Goal: Information Seeking & Learning: Learn about a topic

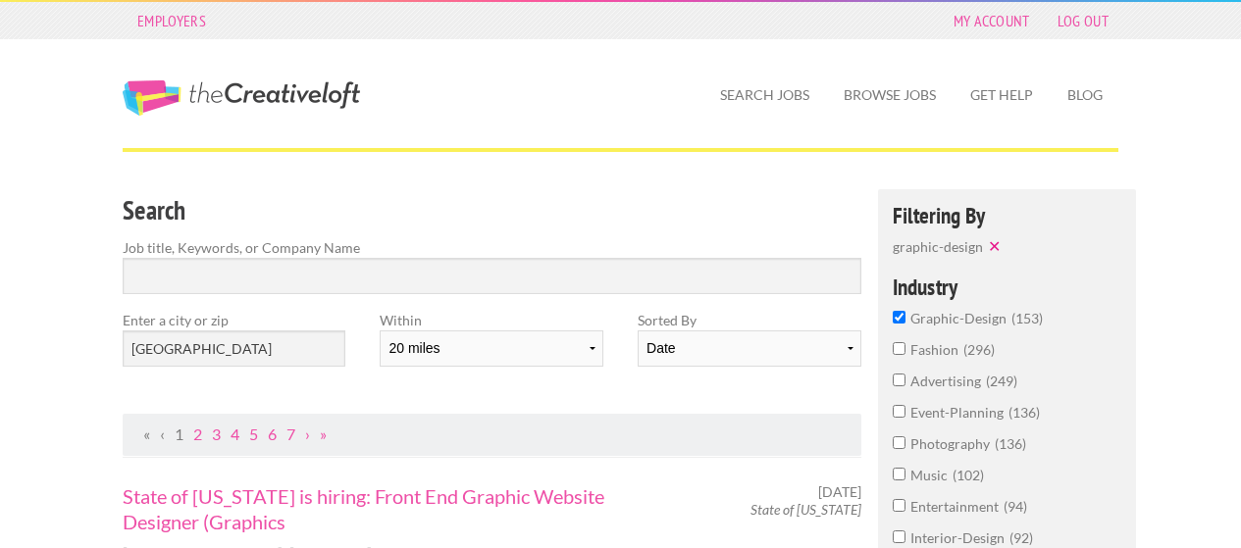
select select "20"
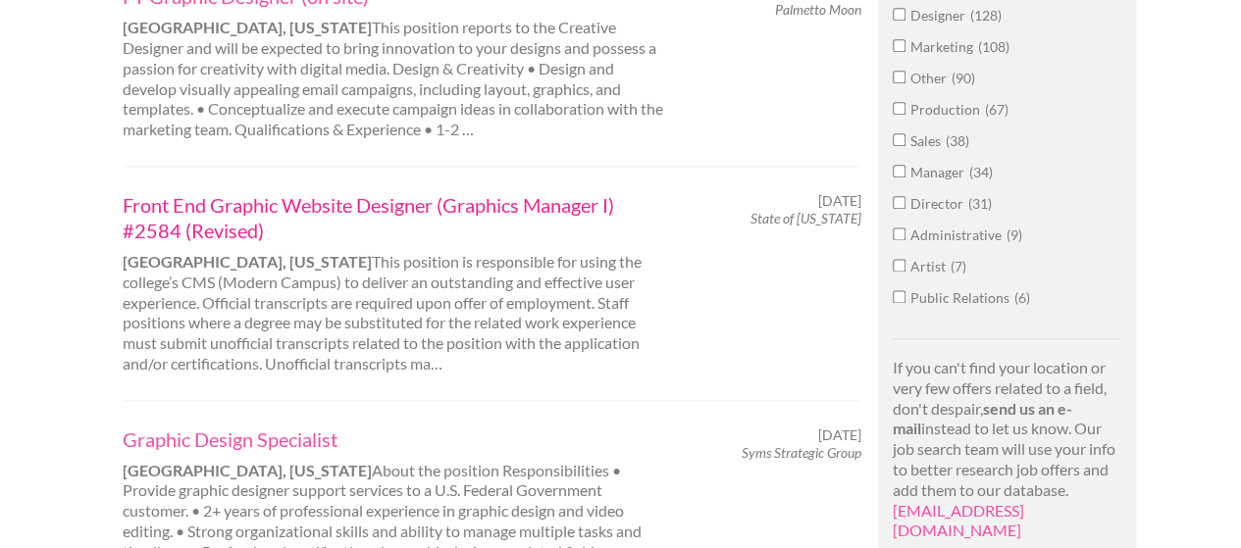
click at [325, 205] on link "Front End Graphic Website Designer (Graphics Manager I) #2584 (Revised)" at bounding box center [395, 217] width 545 height 51
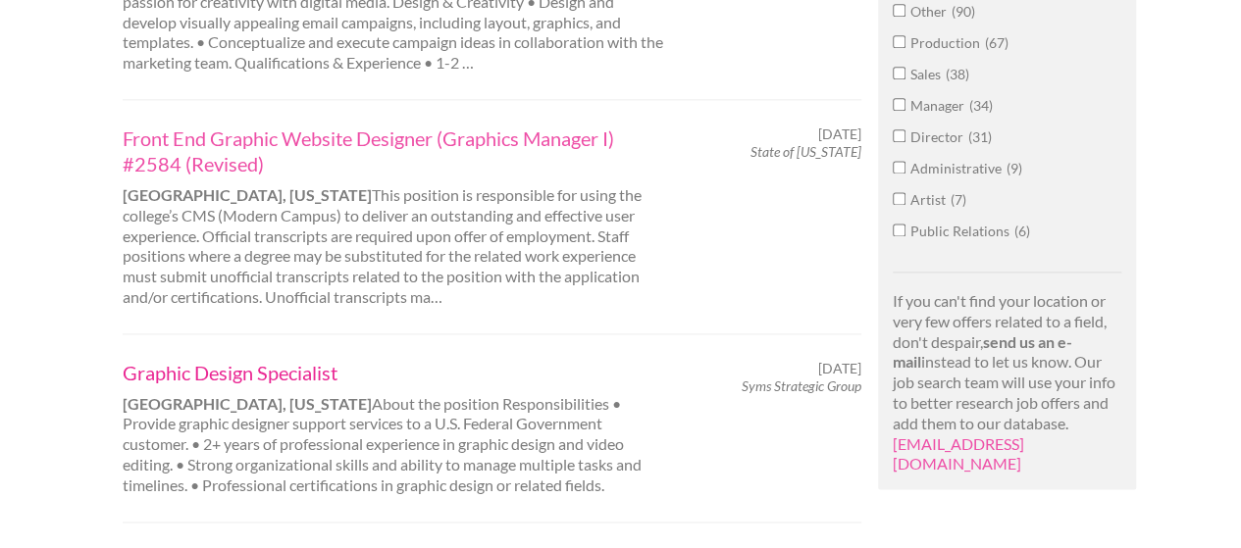
scroll to position [1275, 0]
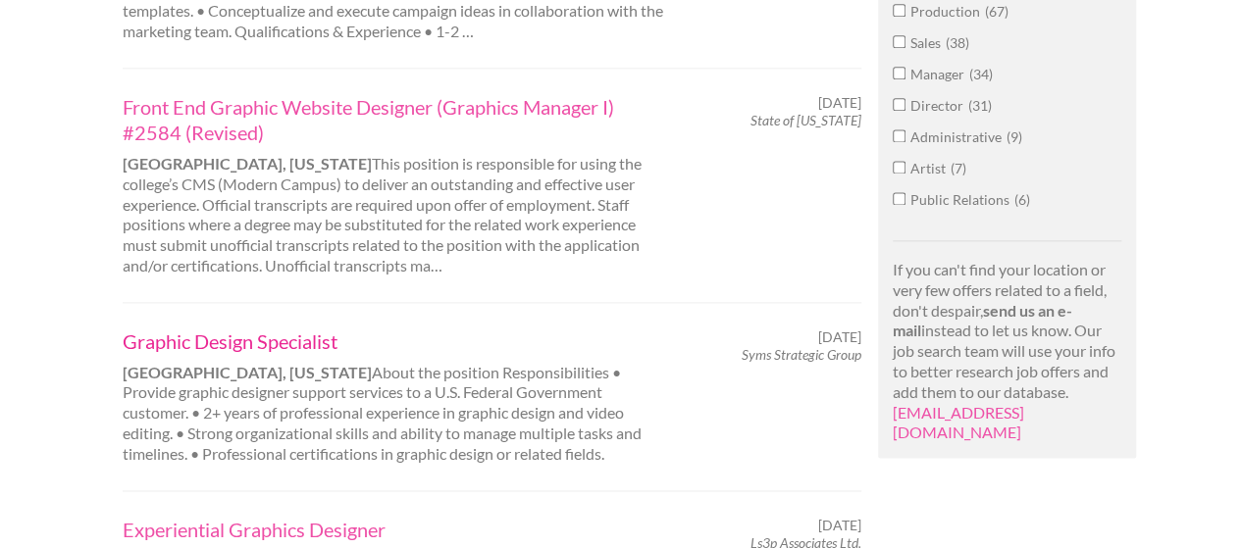
click at [307, 338] on link "Graphic Design Specialist" at bounding box center [395, 342] width 545 height 26
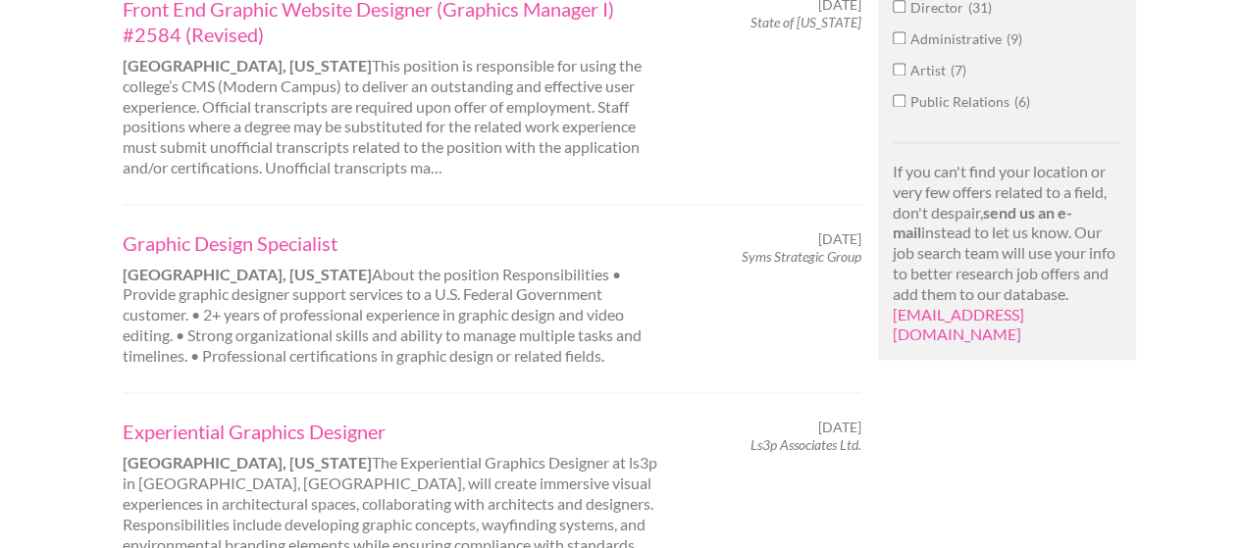
scroll to position [1471, 0]
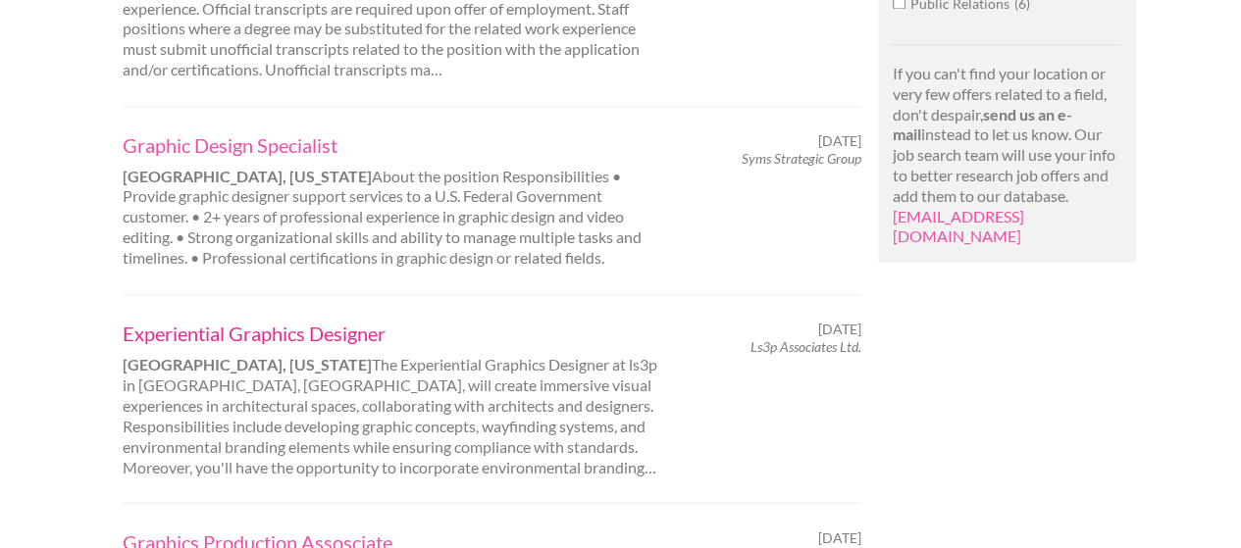
click at [333, 327] on link "Experiential Graphics Designer" at bounding box center [395, 334] width 545 height 26
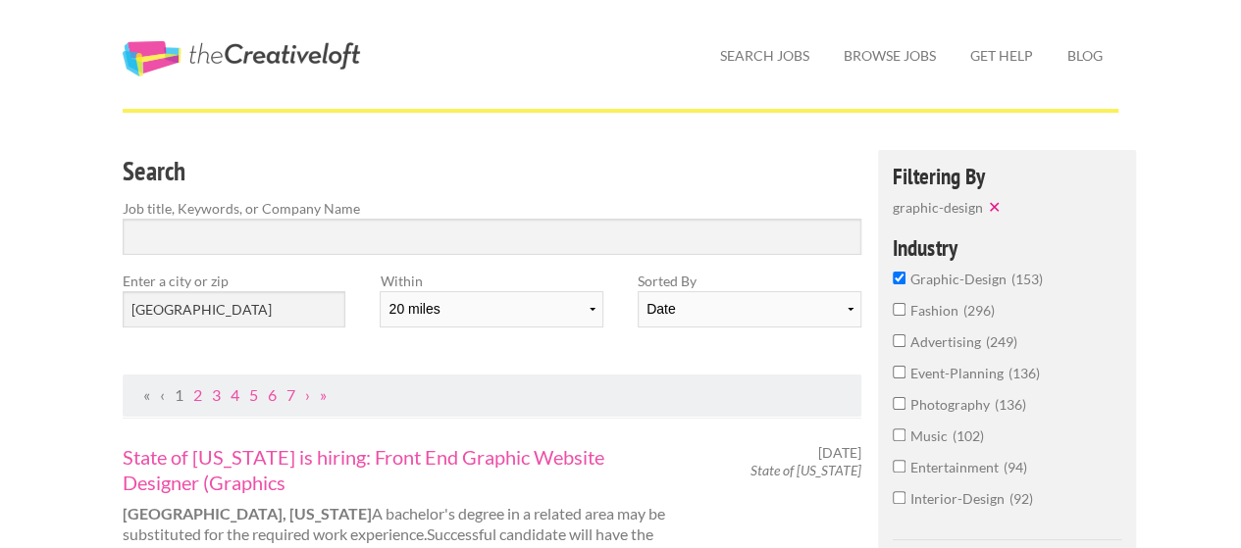
scroll to position [98, 0]
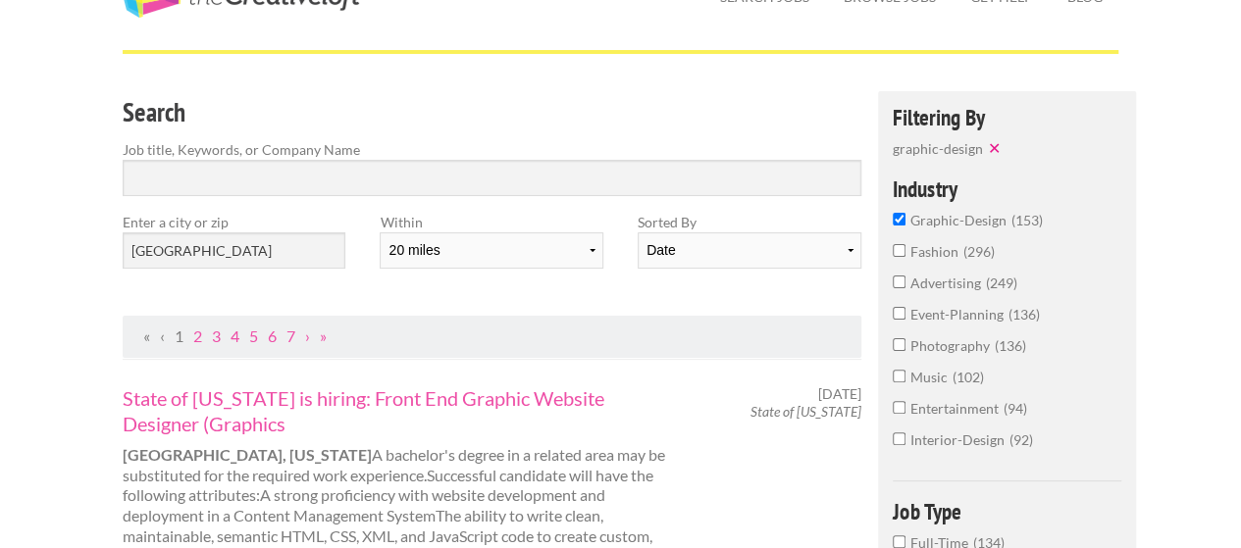
click at [900, 348] on input "photography 136" at bounding box center [899, 344] width 13 height 13
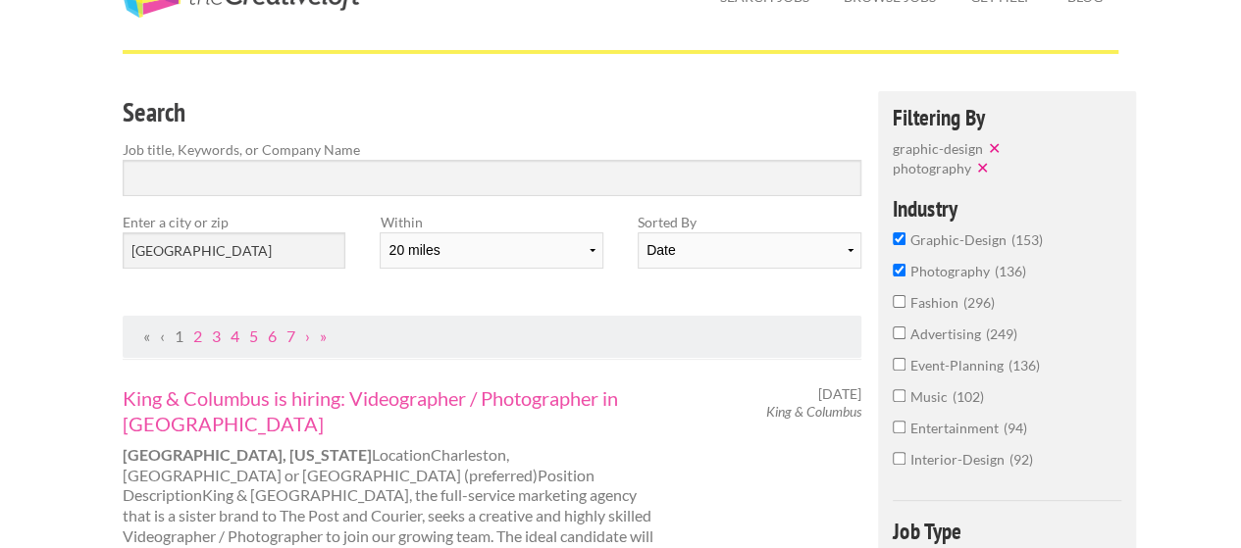
click at [898, 244] on input "graphic-design 153" at bounding box center [899, 238] width 13 height 13
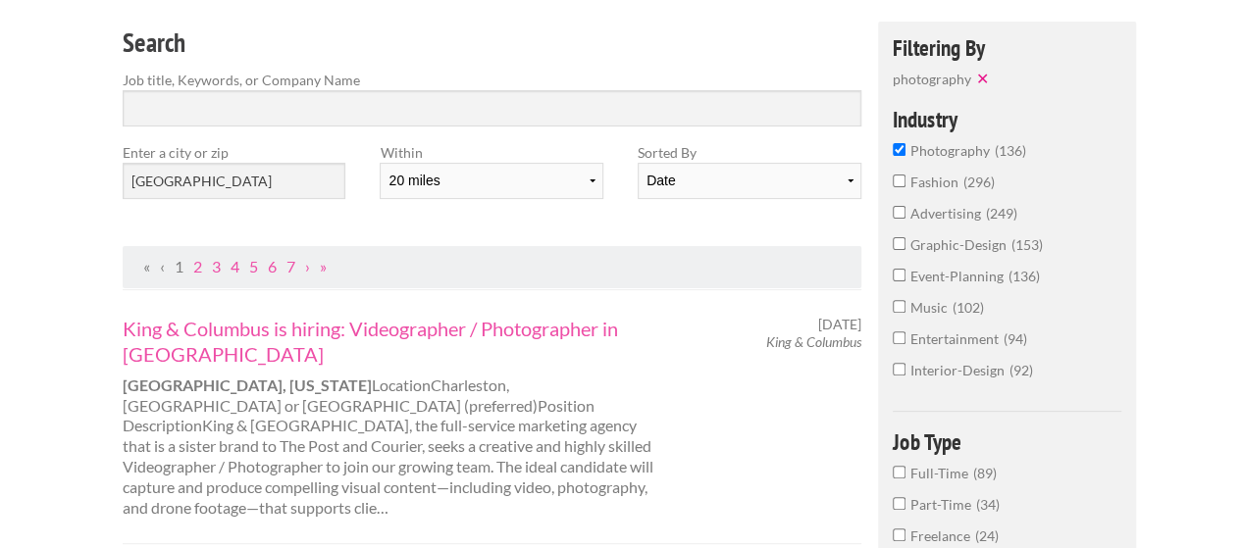
scroll to position [196, 0]
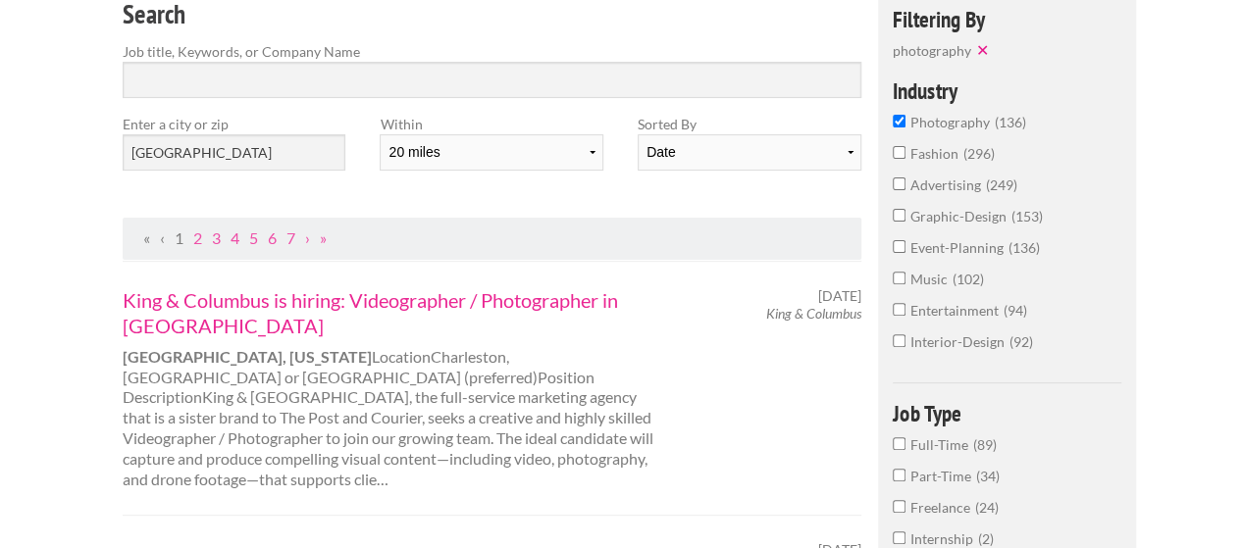
click at [303, 297] on link "King & Columbus is hiring: Videographer / Photographer in Charleston" at bounding box center [395, 312] width 545 height 51
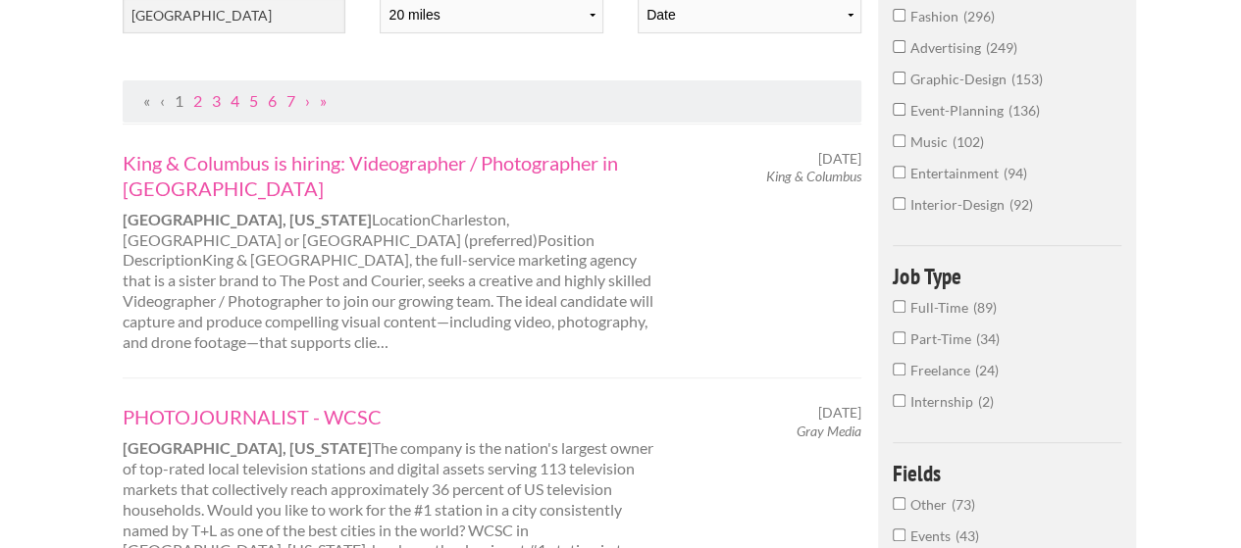
scroll to position [392, 0]
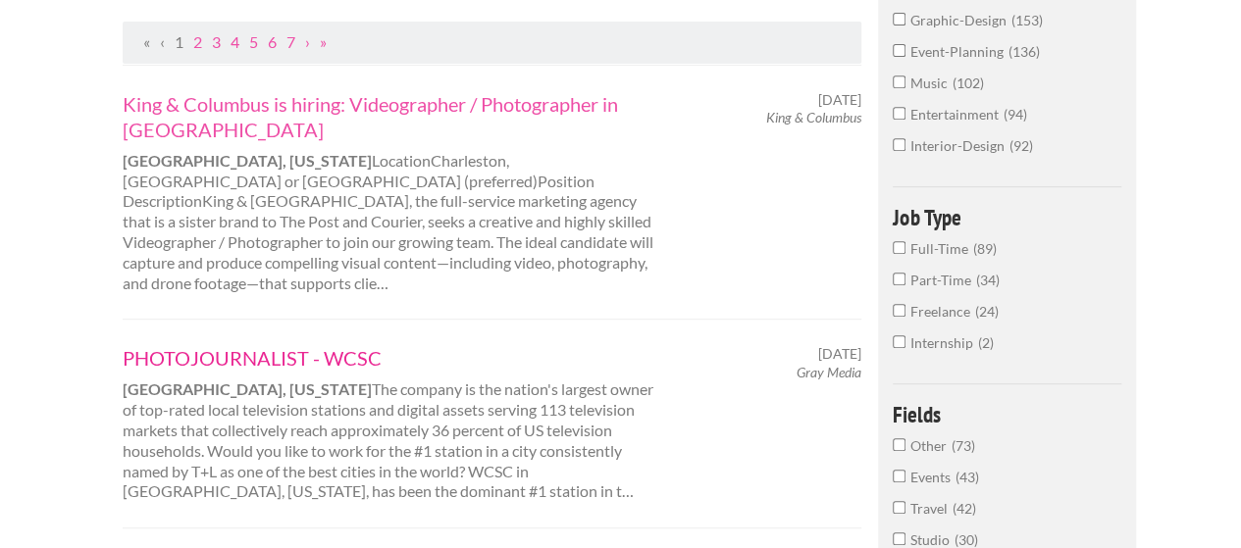
click at [348, 345] on link "PHOTOJOURNALIST - WCSC" at bounding box center [395, 358] width 545 height 26
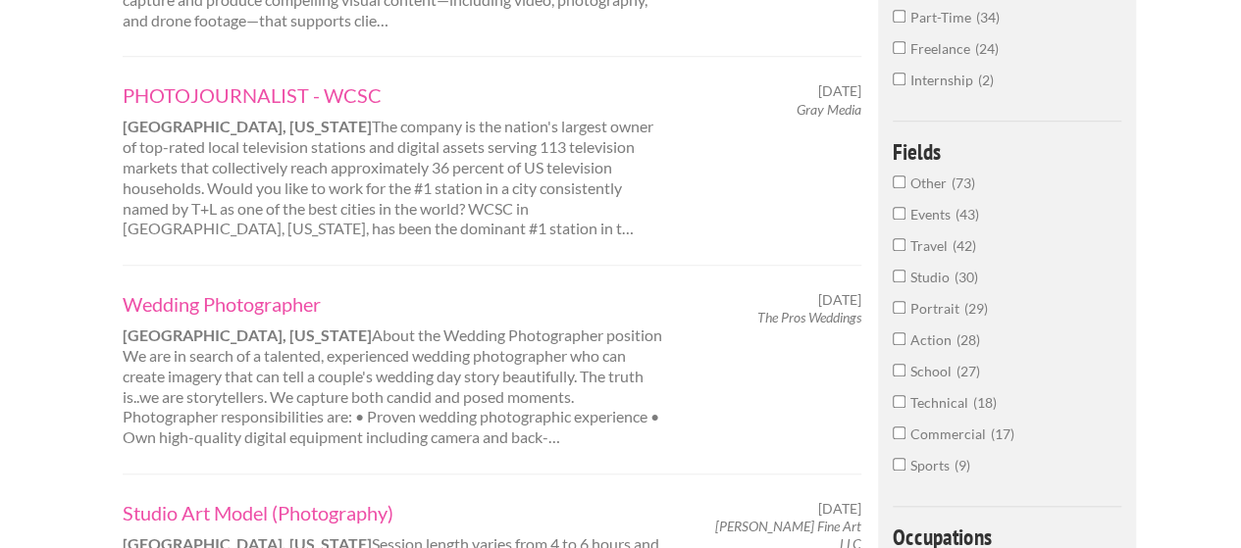
scroll to position [687, 0]
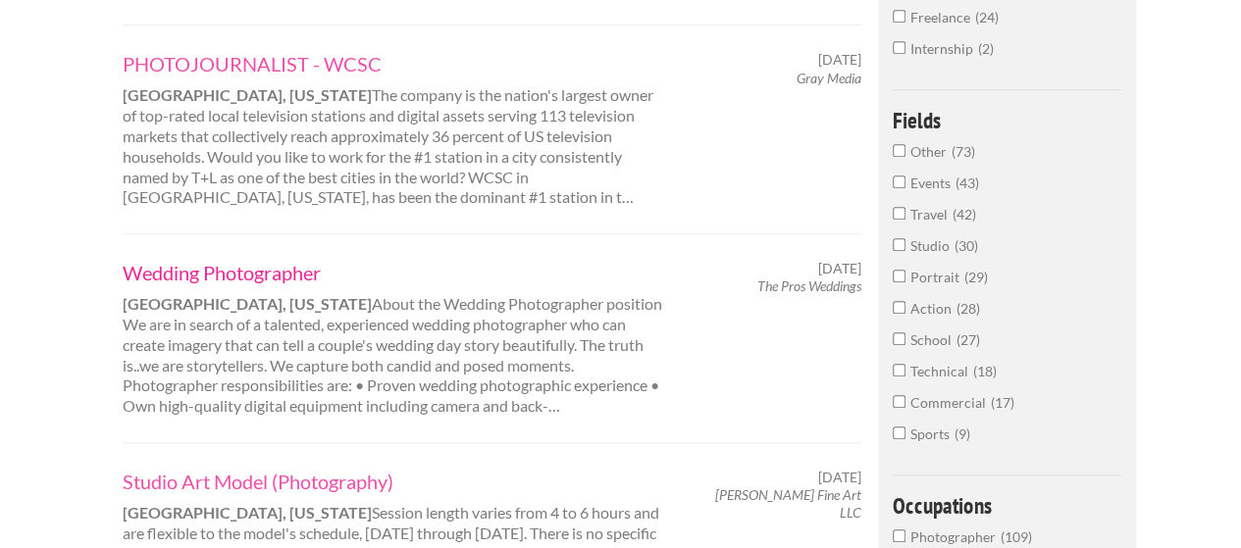
click at [222, 260] on link "Wedding Photographer" at bounding box center [395, 273] width 545 height 26
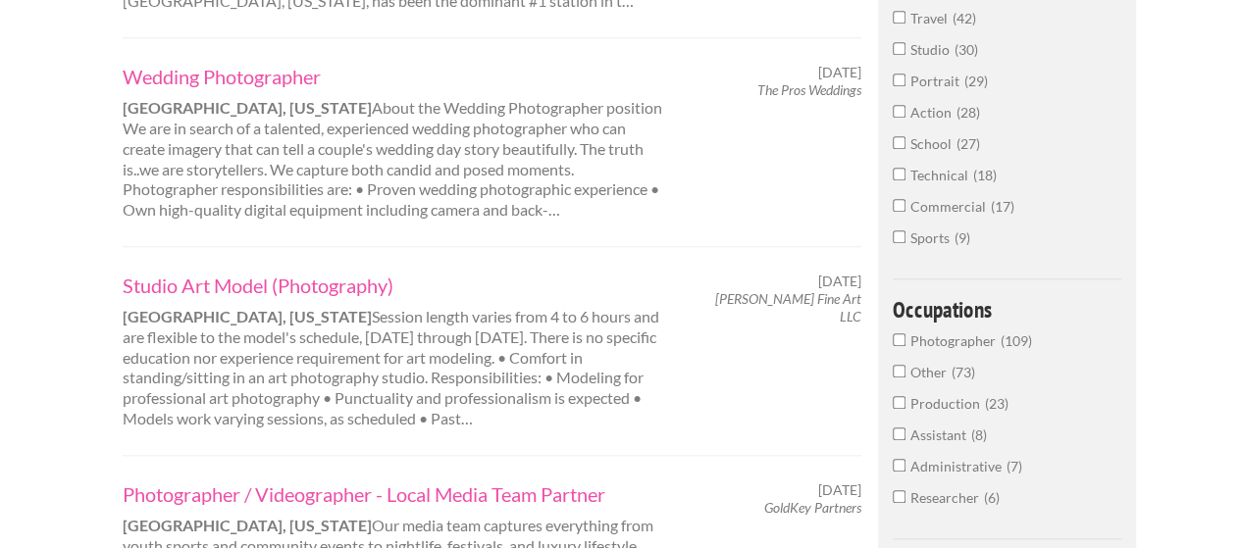
scroll to position [981, 0]
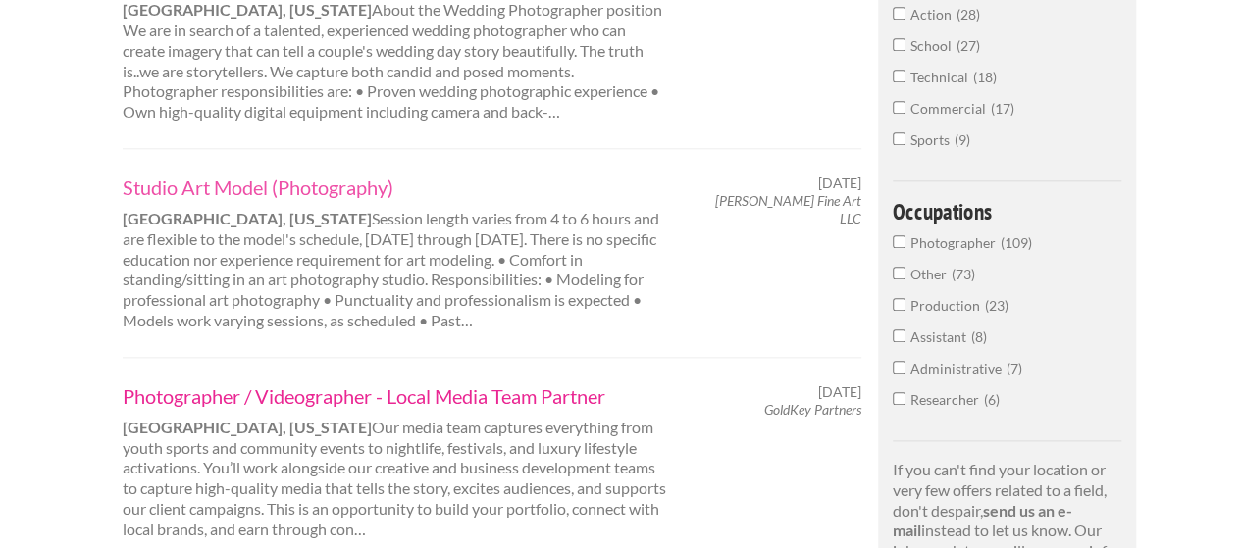
click at [424, 384] on link "Photographer / Videographer - Local Media Team Partner" at bounding box center [395, 397] width 545 height 26
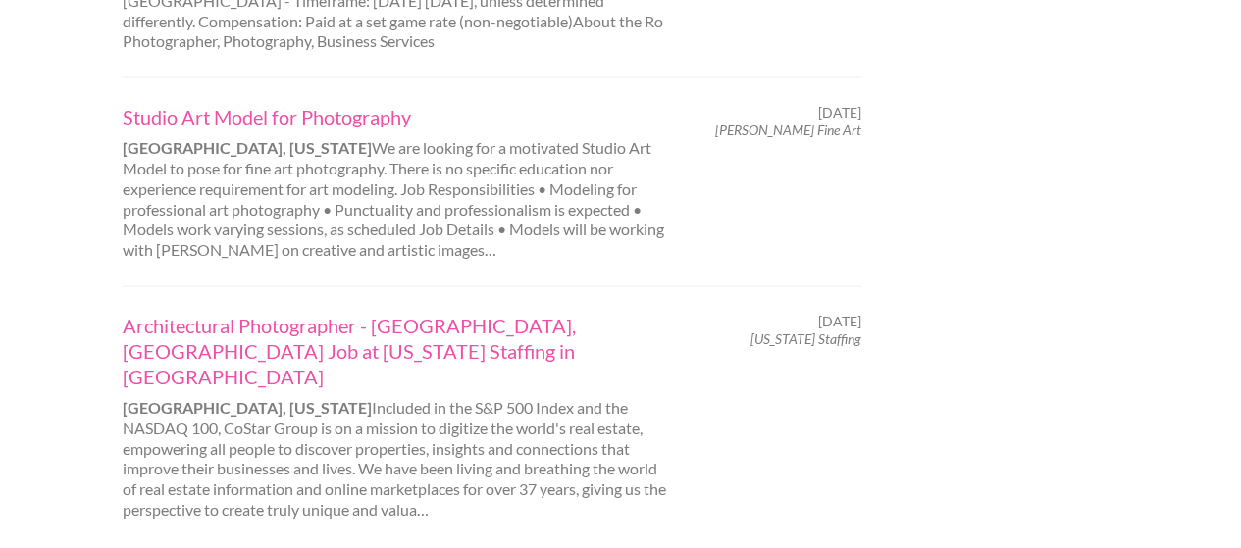
scroll to position [2158, 0]
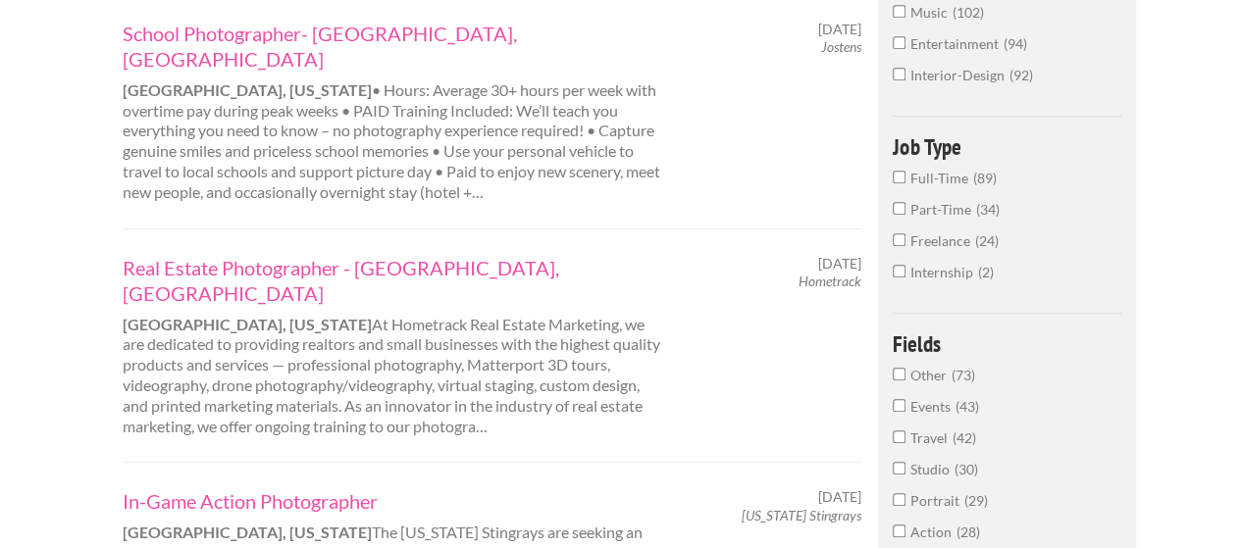
scroll to position [490, 0]
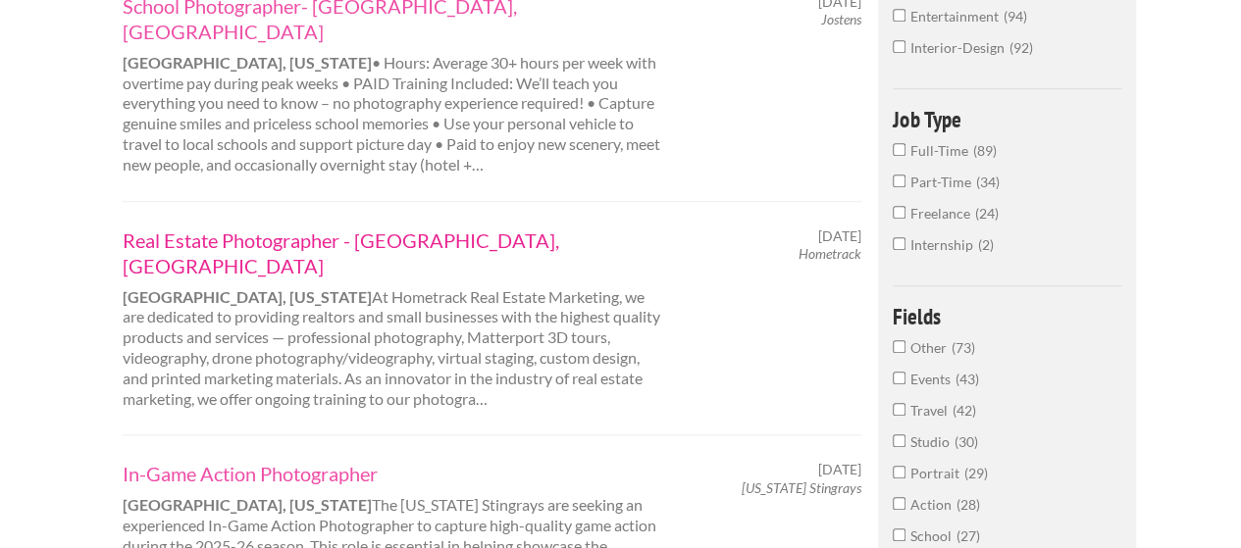
click at [279, 228] on link "Real Estate Photographer - Charleston, SC" at bounding box center [395, 253] width 545 height 51
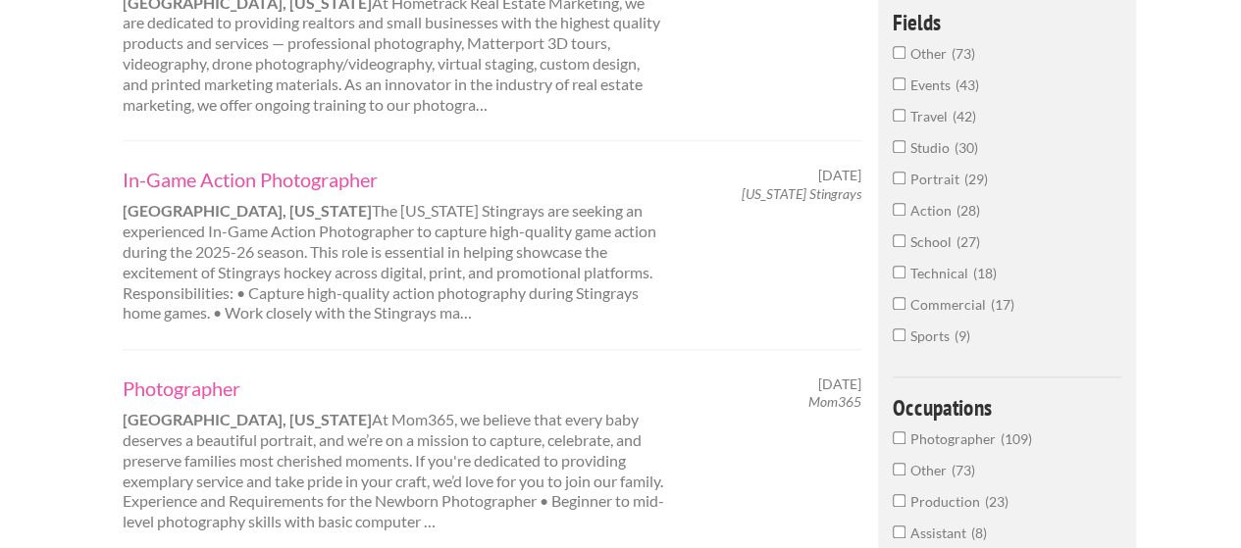
scroll to position [883, 0]
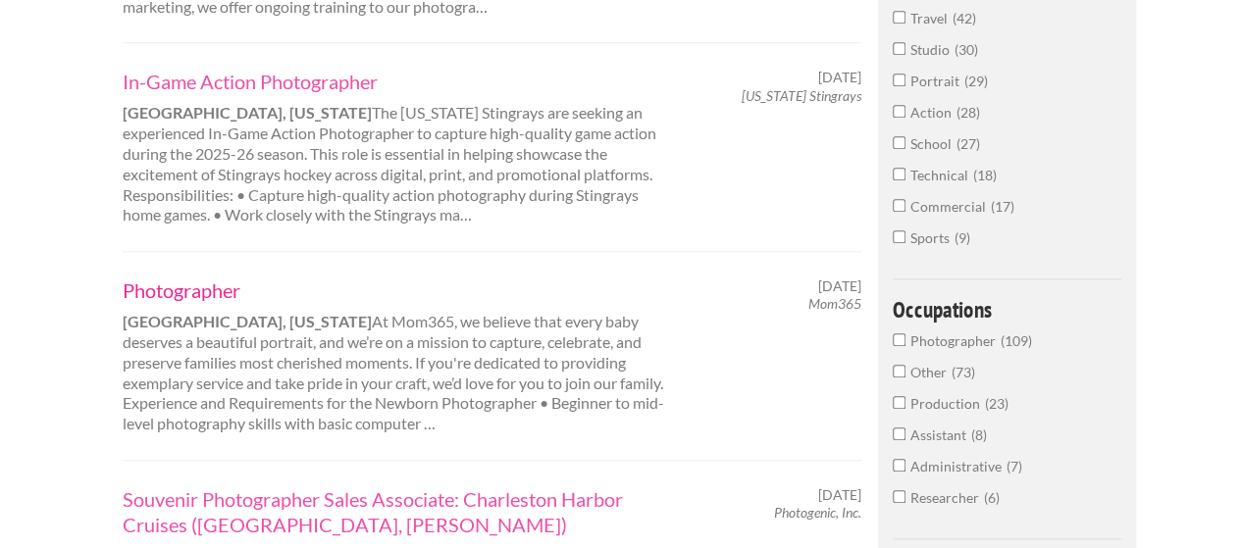
click at [186, 278] on link "Photographer" at bounding box center [395, 291] width 545 height 26
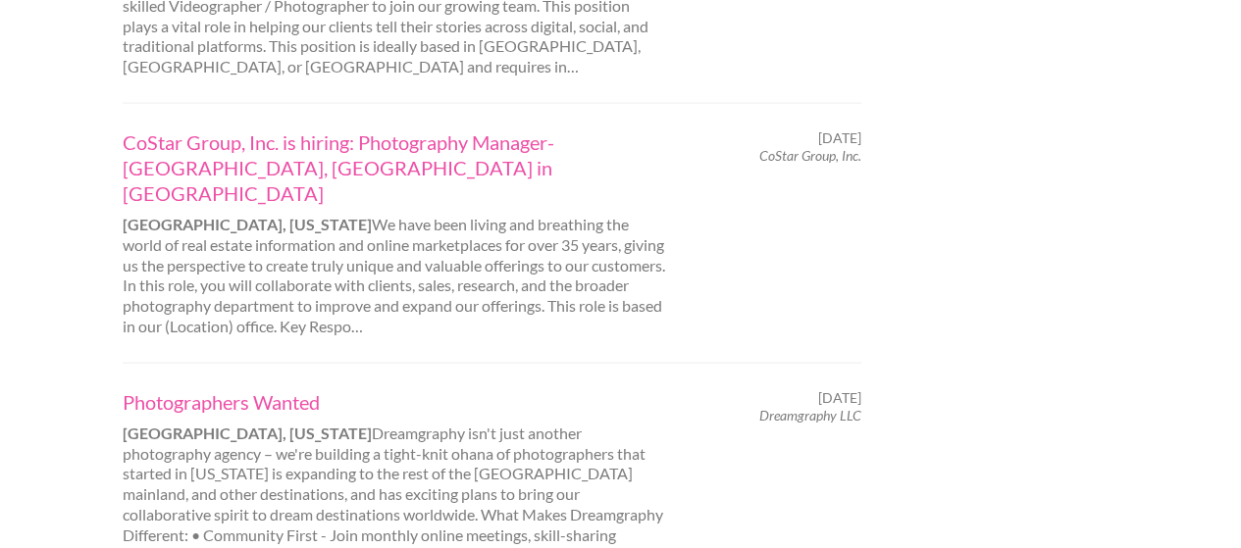
scroll to position [2158, 0]
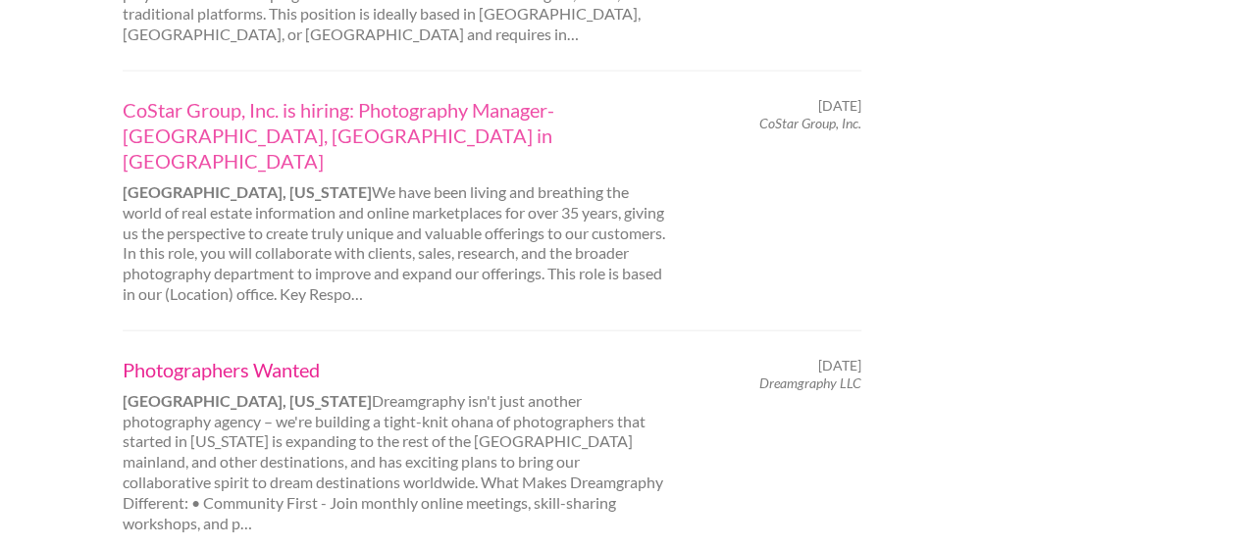
click at [210, 357] on link "Photographers Wanted" at bounding box center [395, 370] width 545 height 26
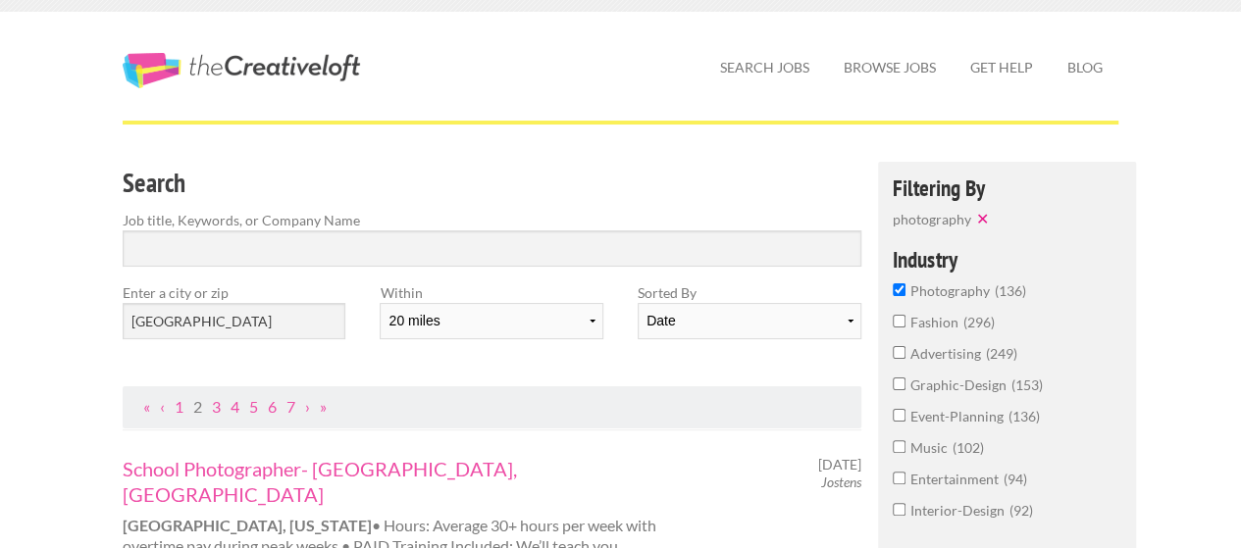
scroll to position [0, 0]
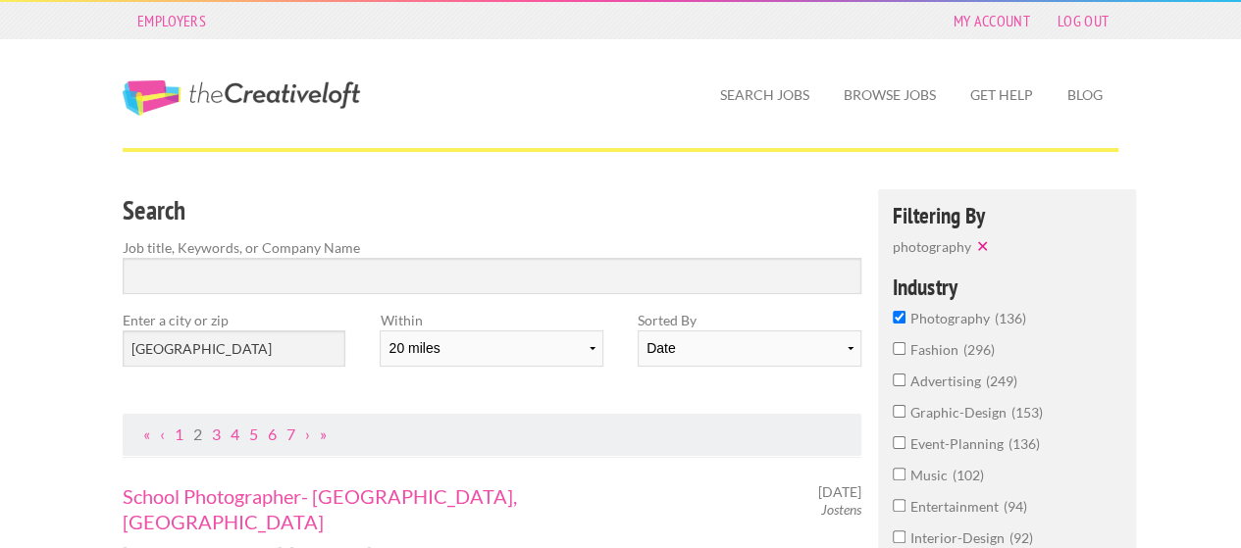
click at [952, 412] on span "graphic-design" at bounding box center [960, 412] width 101 height 17
click at [905, 412] on input "graphic-design 153" at bounding box center [899, 411] width 13 height 13
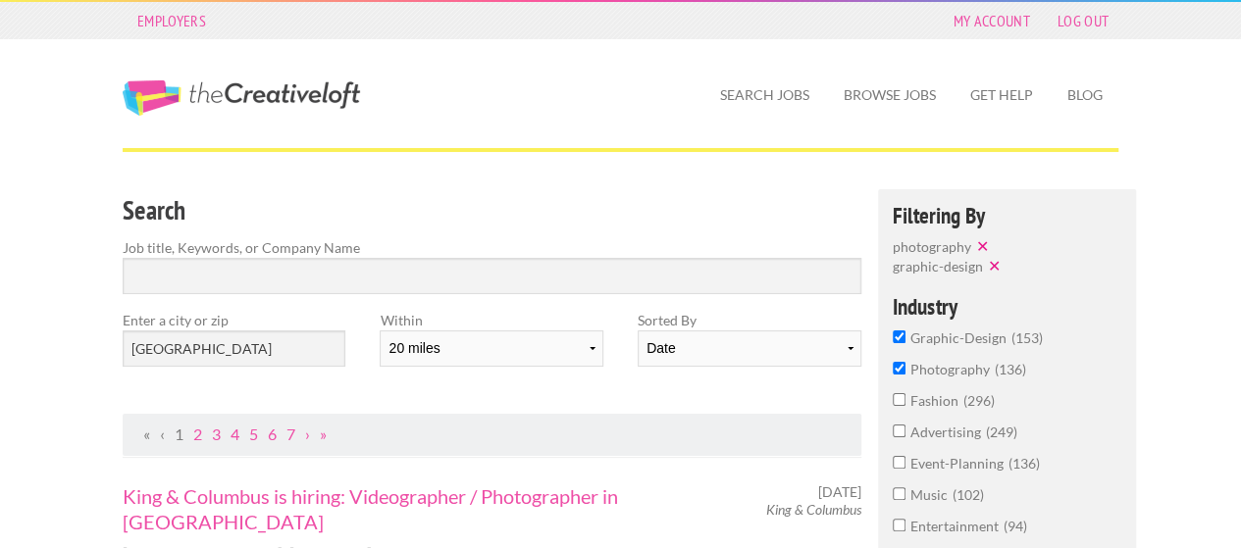
click at [944, 373] on span "photography" at bounding box center [952, 369] width 84 height 17
click at [905, 373] on input "photography 136" at bounding box center [899, 368] width 13 height 13
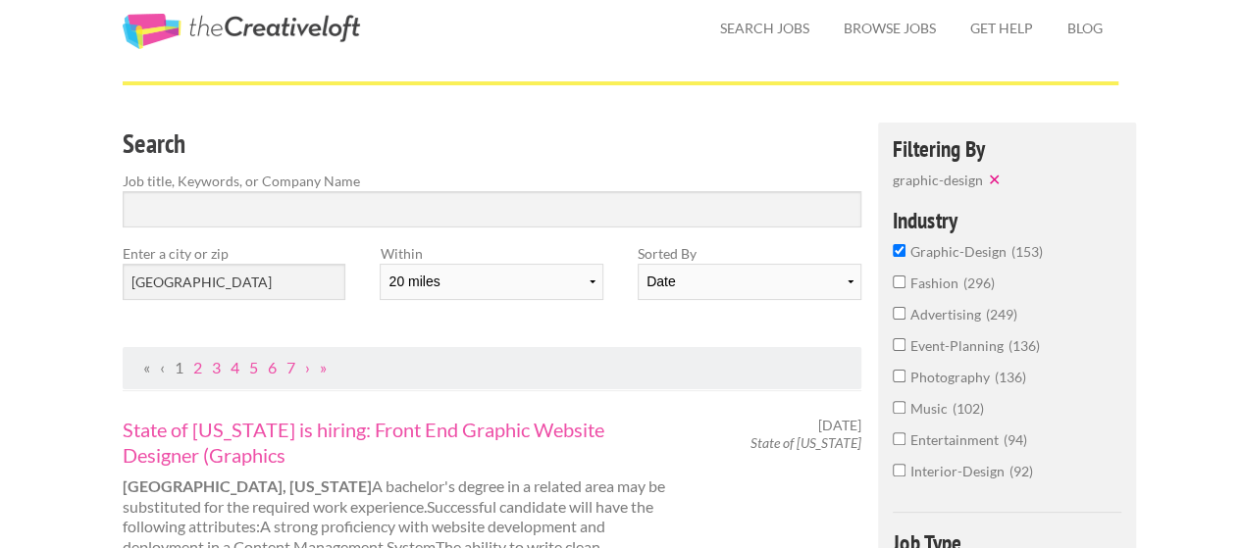
scroll to position [98, 0]
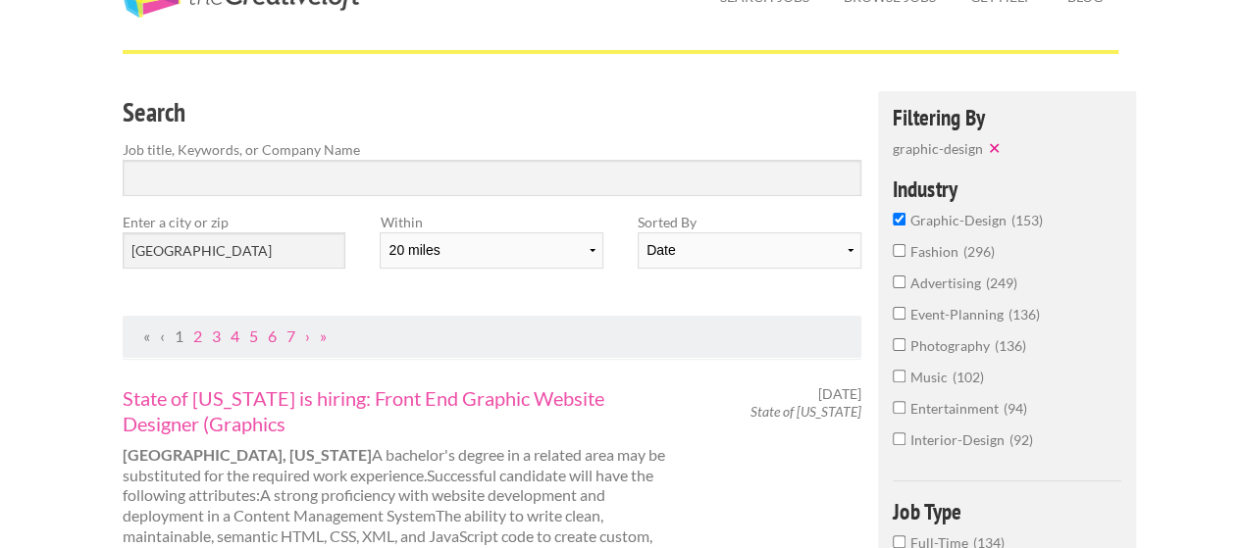
click at [938, 315] on span "event-planning" at bounding box center [959, 314] width 98 height 17
click at [905, 315] on input "event-planning 136" at bounding box center [899, 313] width 13 height 13
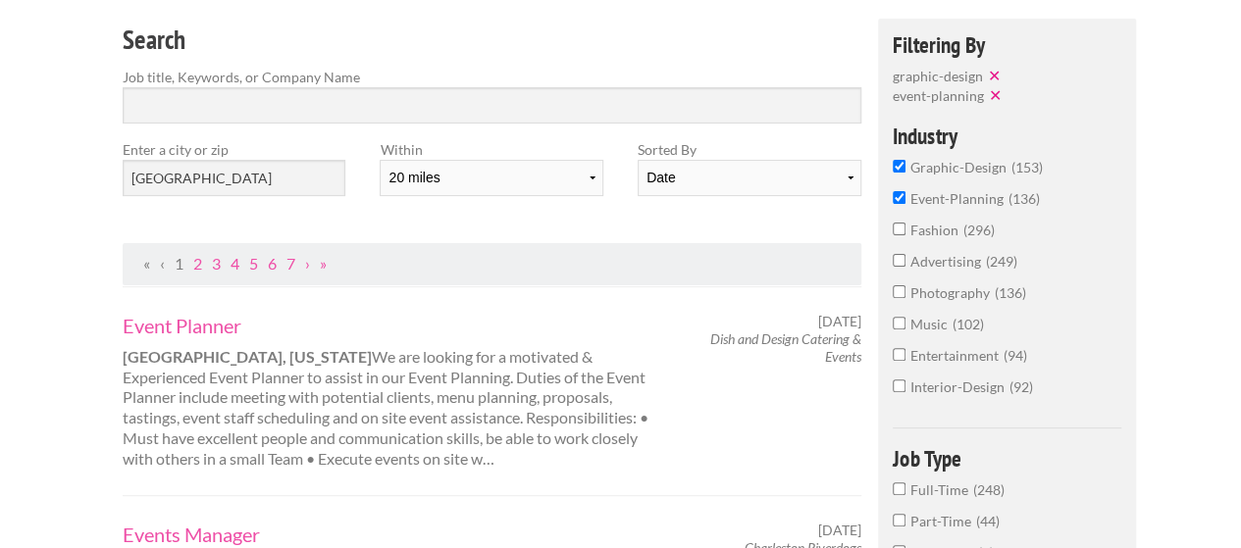
scroll to position [196, 0]
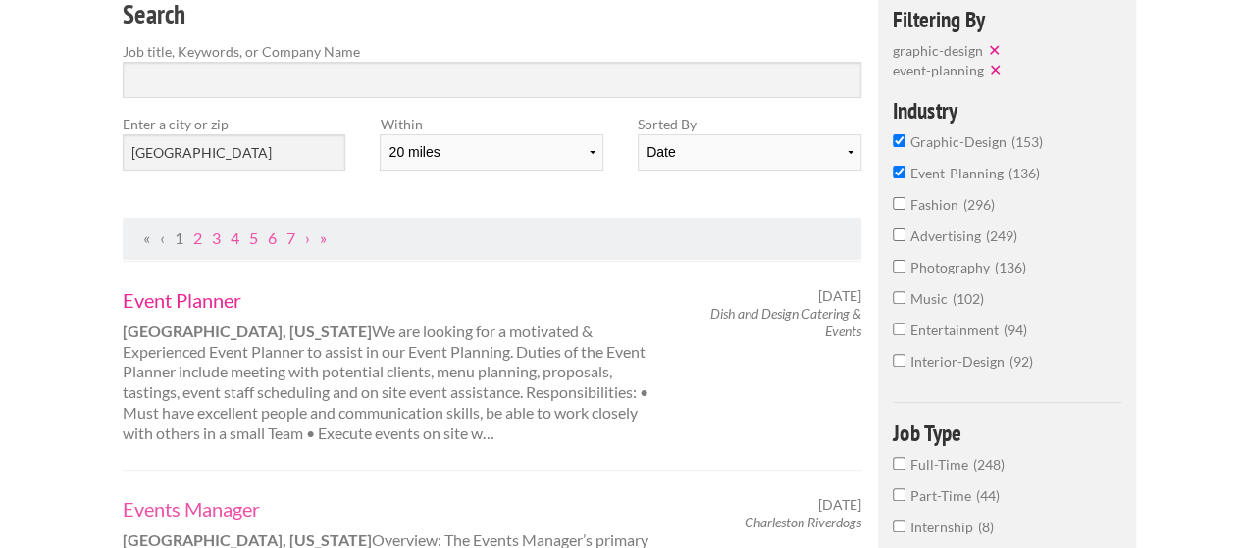
click at [206, 307] on link "Event Planner" at bounding box center [395, 300] width 545 height 26
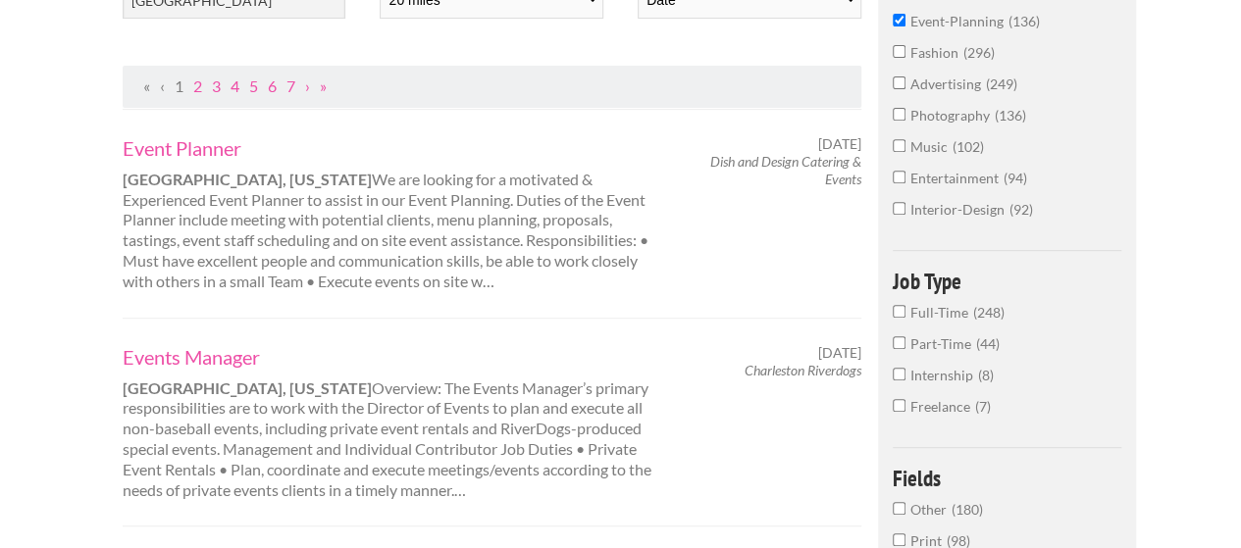
scroll to position [392, 0]
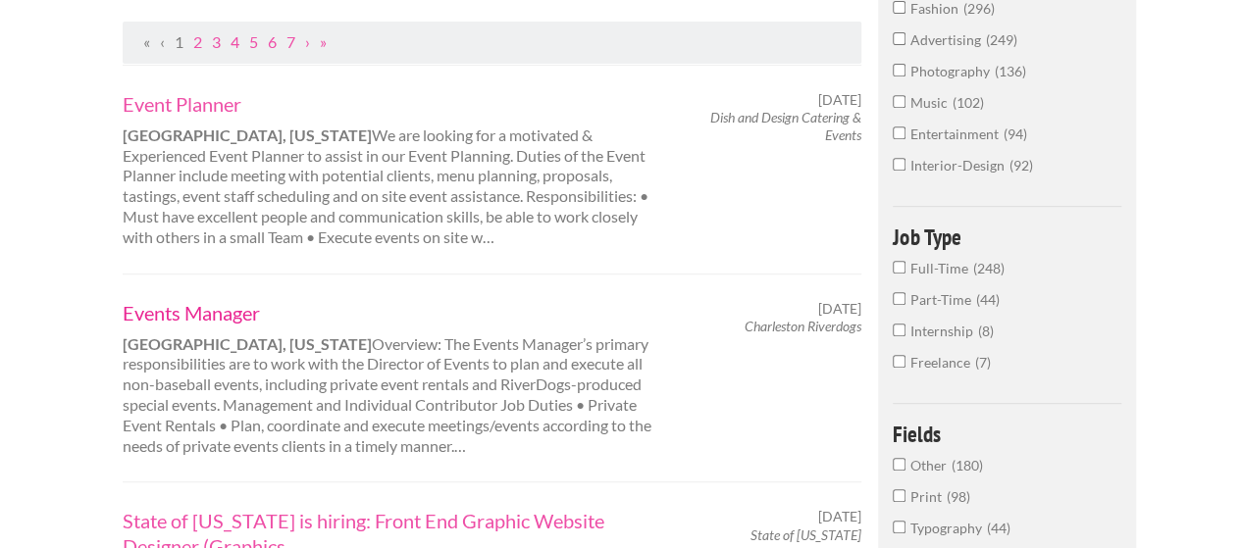
click at [224, 319] on link "Events Manager" at bounding box center [395, 313] width 545 height 26
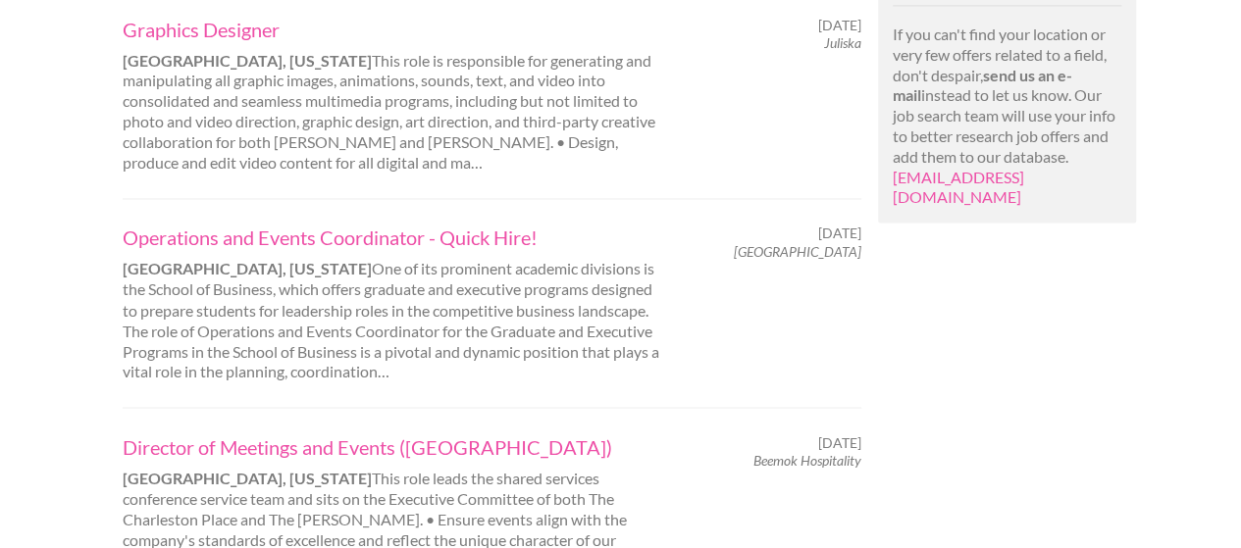
scroll to position [1569, 0]
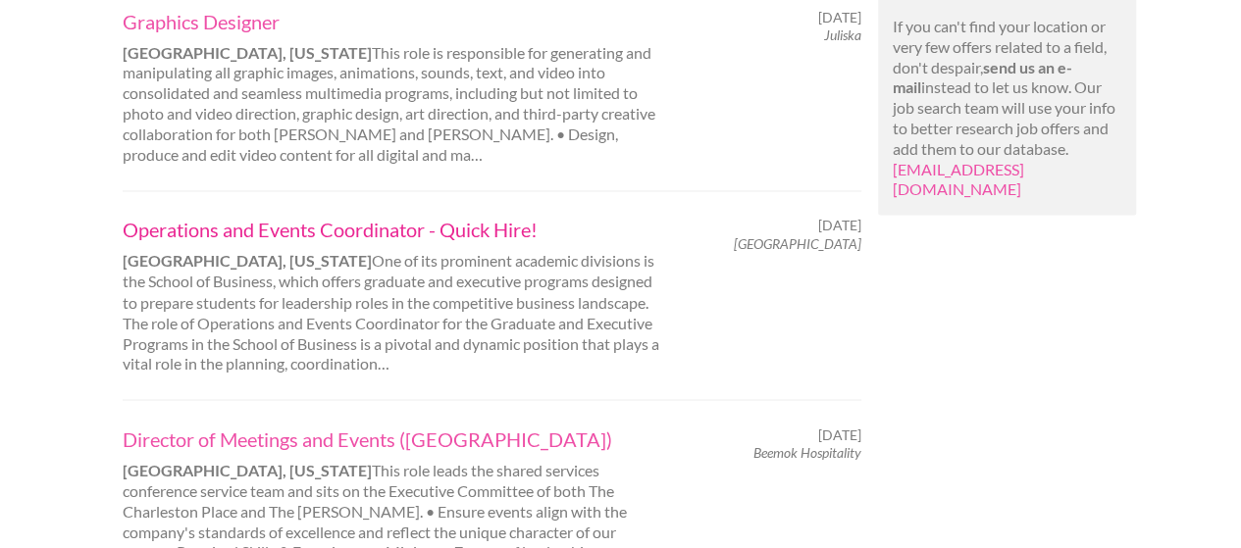
click at [275, 221] on link "Operations and Events Coordinator - Quick Hire!" at bounding box center [395, 230] width 545 height 26
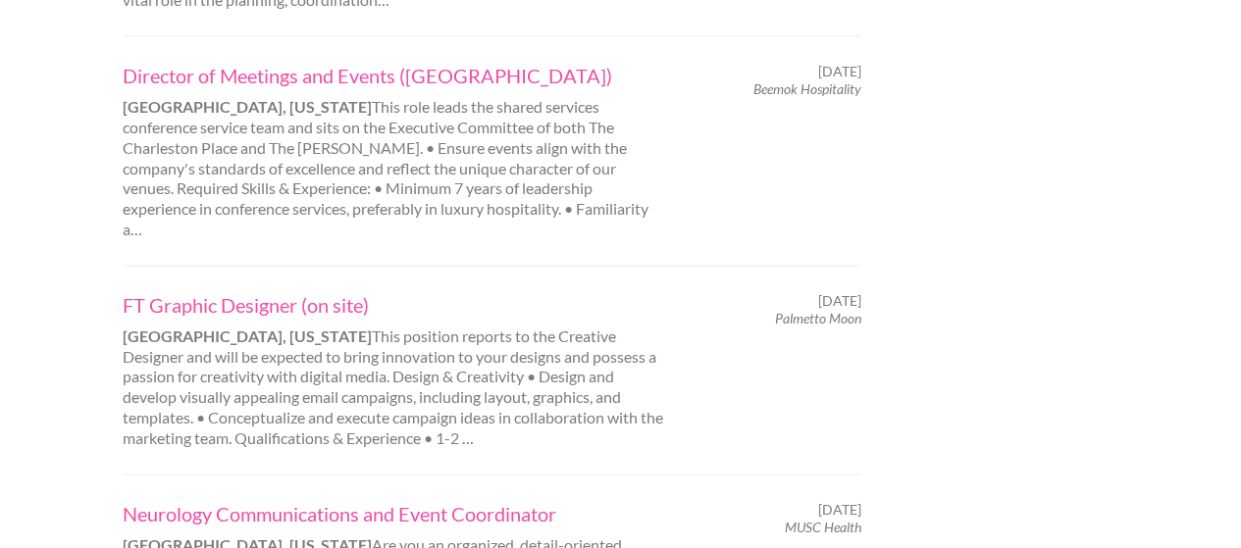
scroll to position [2060, 0]
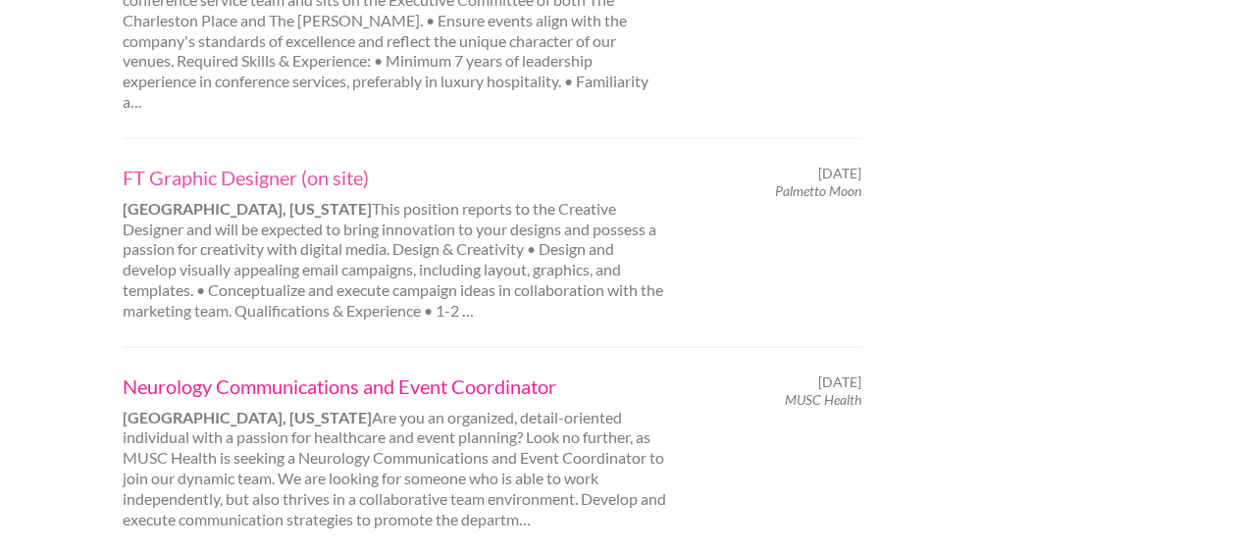
click at [246, 374] on link "Neurology Communications and Event Coordinator" at bounding box center [395, 387] width 545 height 26
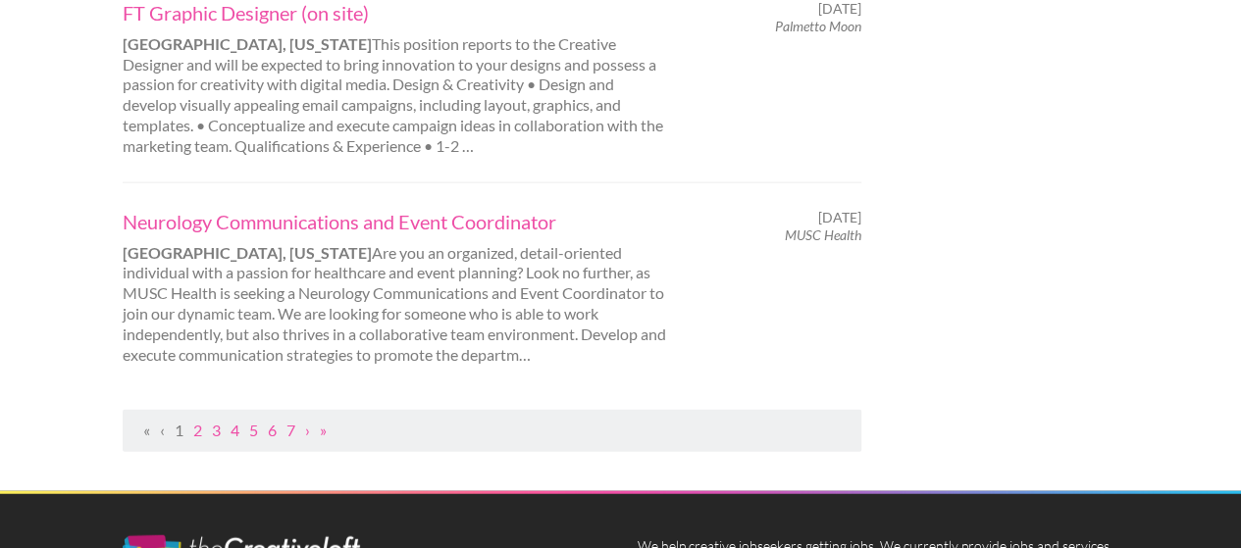
scroll to position [2256, 0]
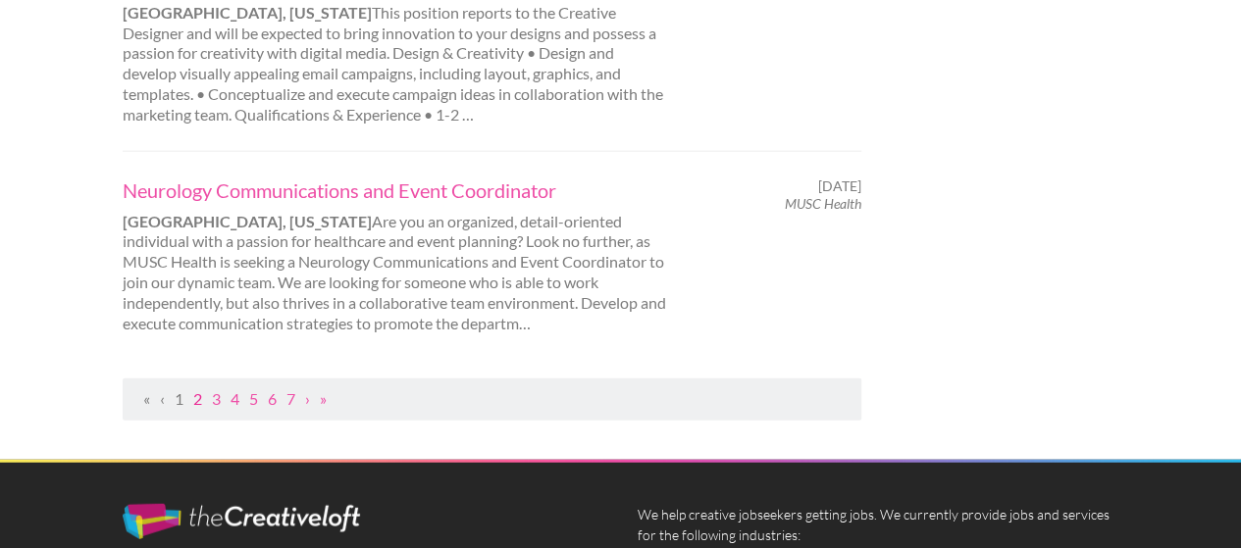
click at [199, 389] on link "2" at bounding box center [197, 398] width 9 height 19
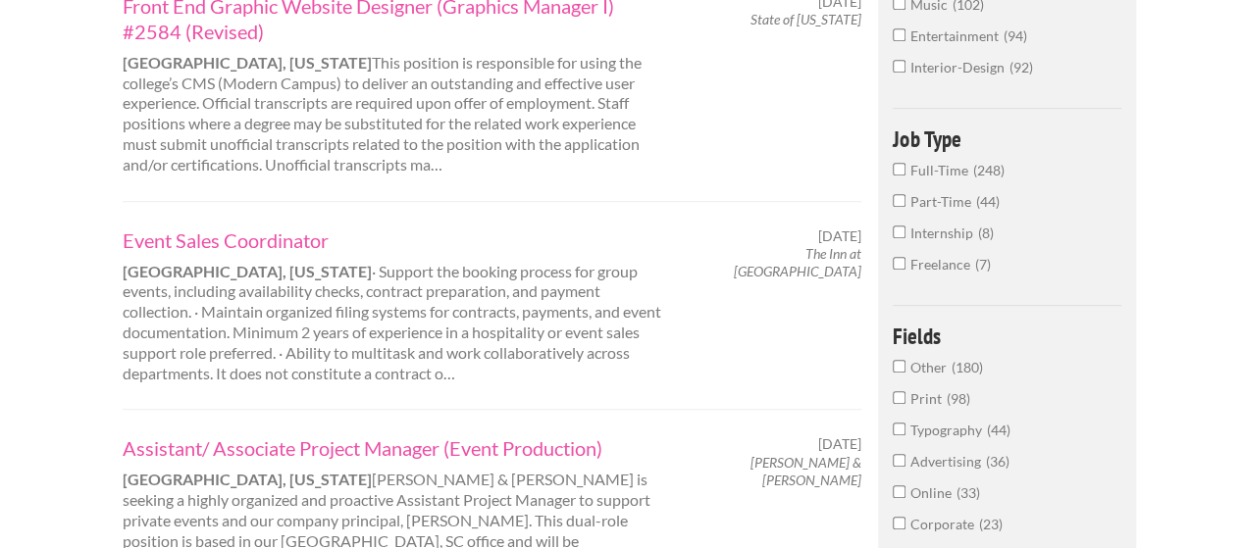
scroll to position [589, 0]
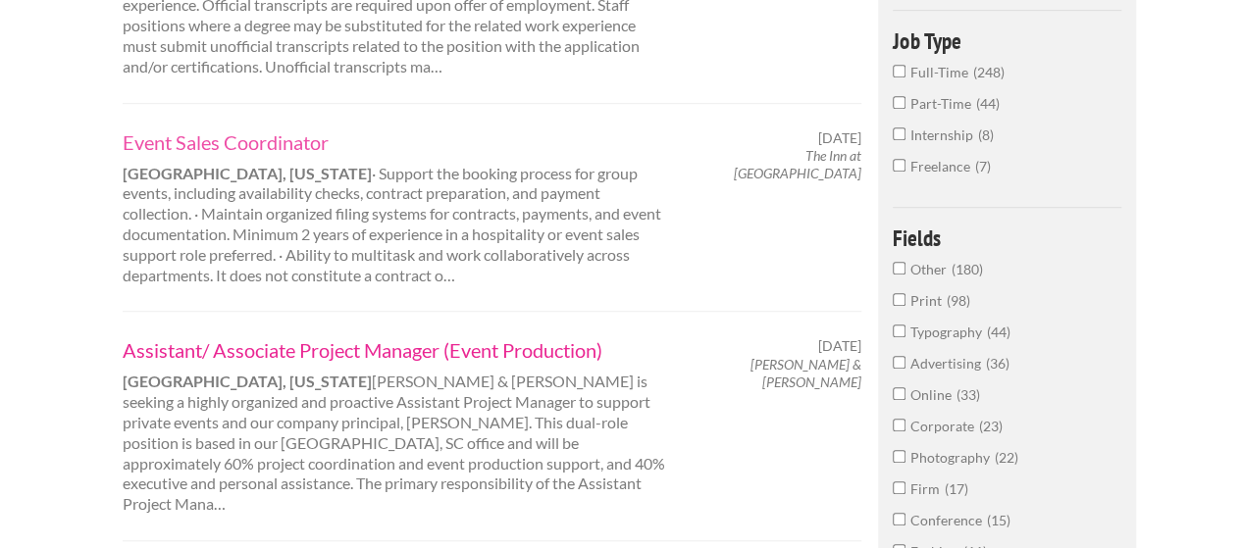
click at [230, 359] on link "Assistant/ Associate Project Manager (Event Production)" at bounding box center [395, 350] width 545 height 26
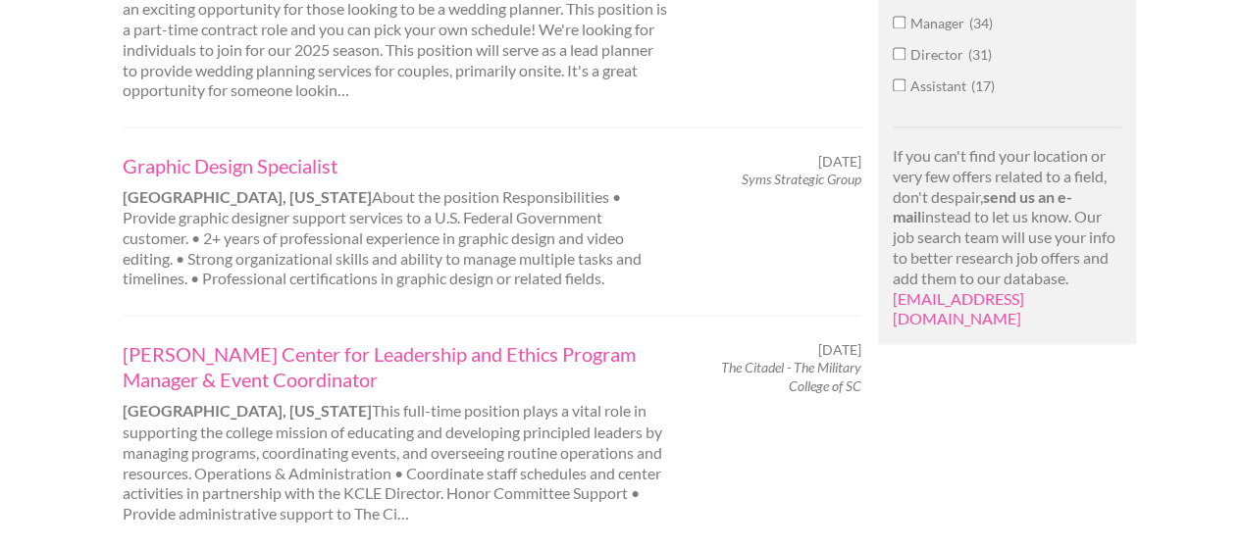
scroll to position [1471, 0]
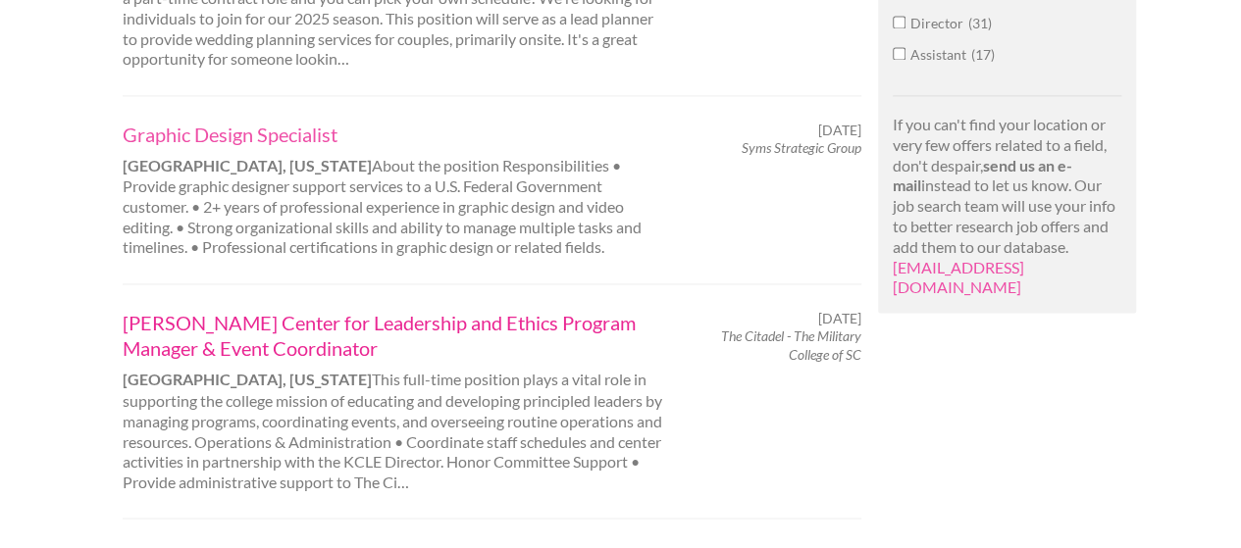
click at [215, 310] on link "Krause Center for Leadership and Ethics Program Manager & Event Coordinator" at bounding box center [395, 335] width 545 height 51
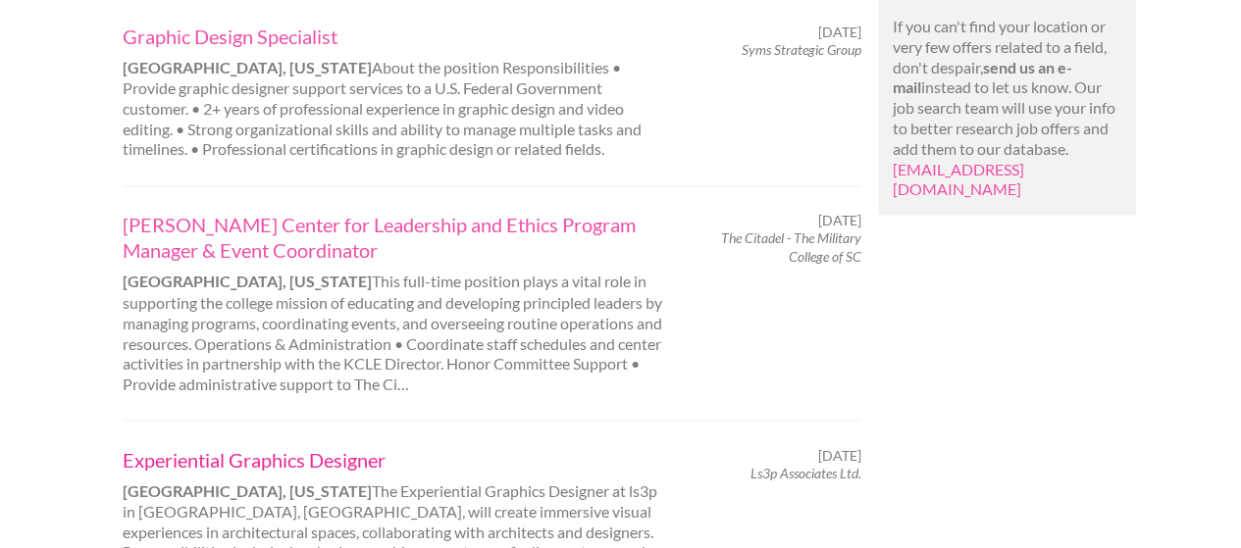
click at [294, 446] on link "Experiential Graphics Designer" at bounding box center [395, 459] width 545 height 26
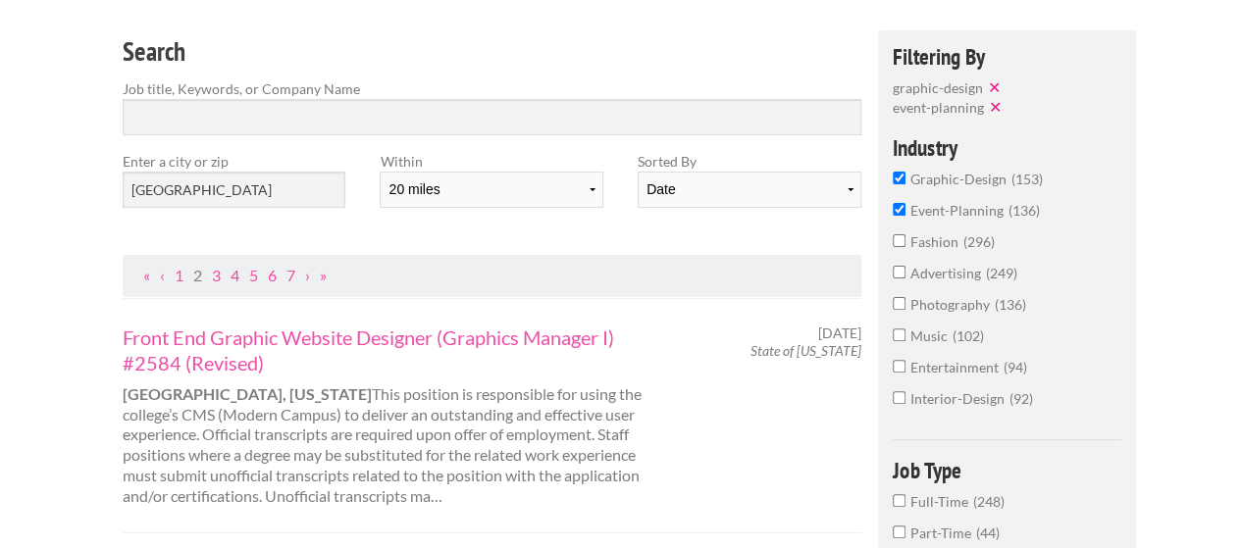
scroll to position [0, 0]
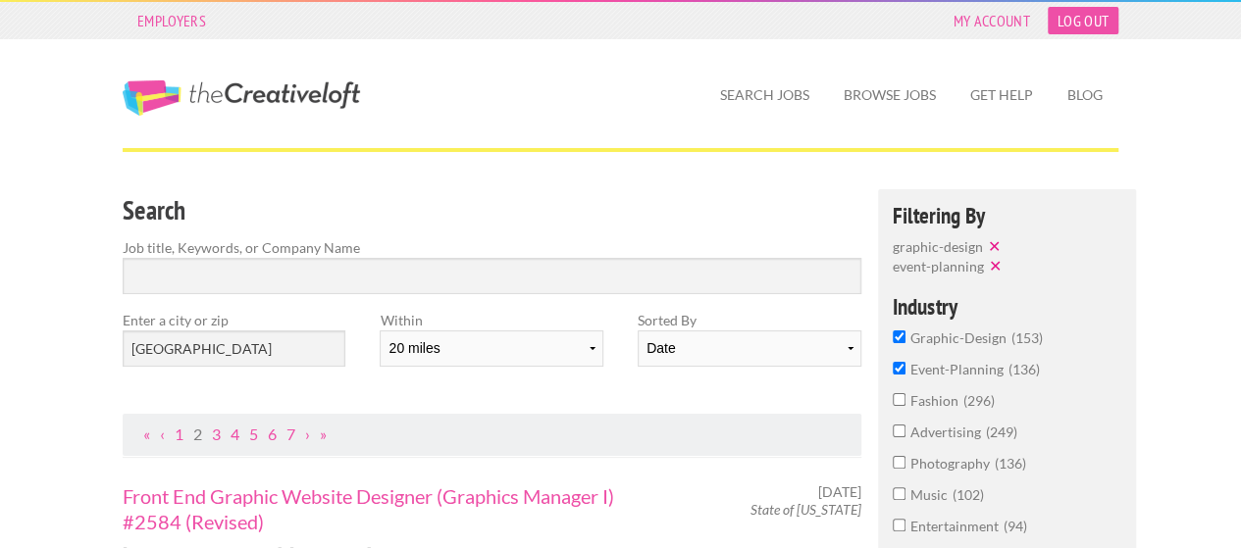
click at [1077, 19] on link "Log Out" at bounding box center [1083, 20] width 71 height 27
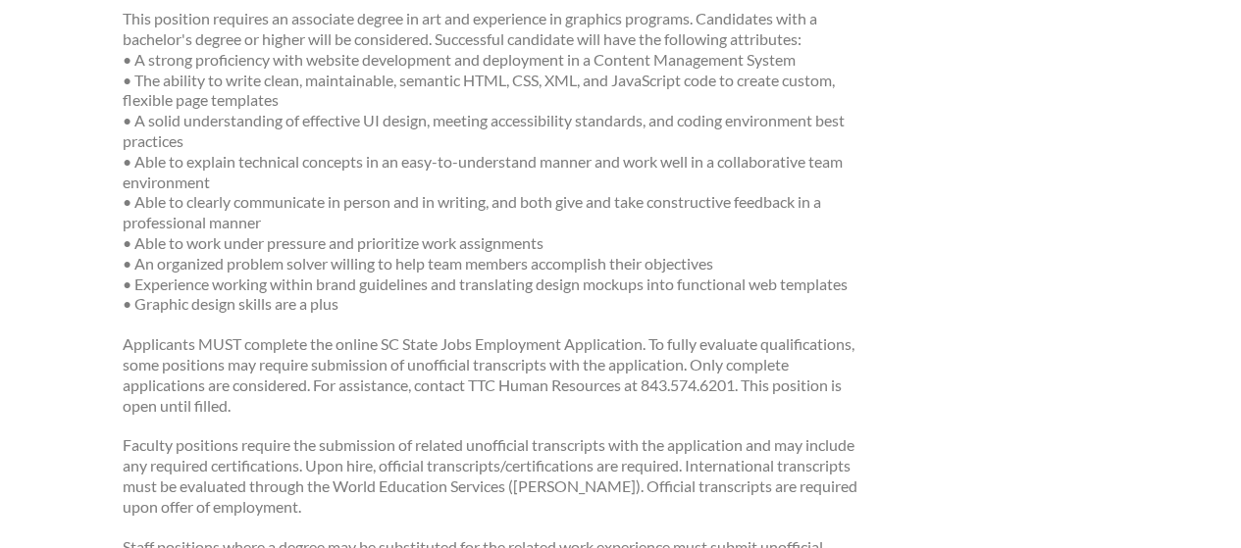
scroll to position [490, 0]
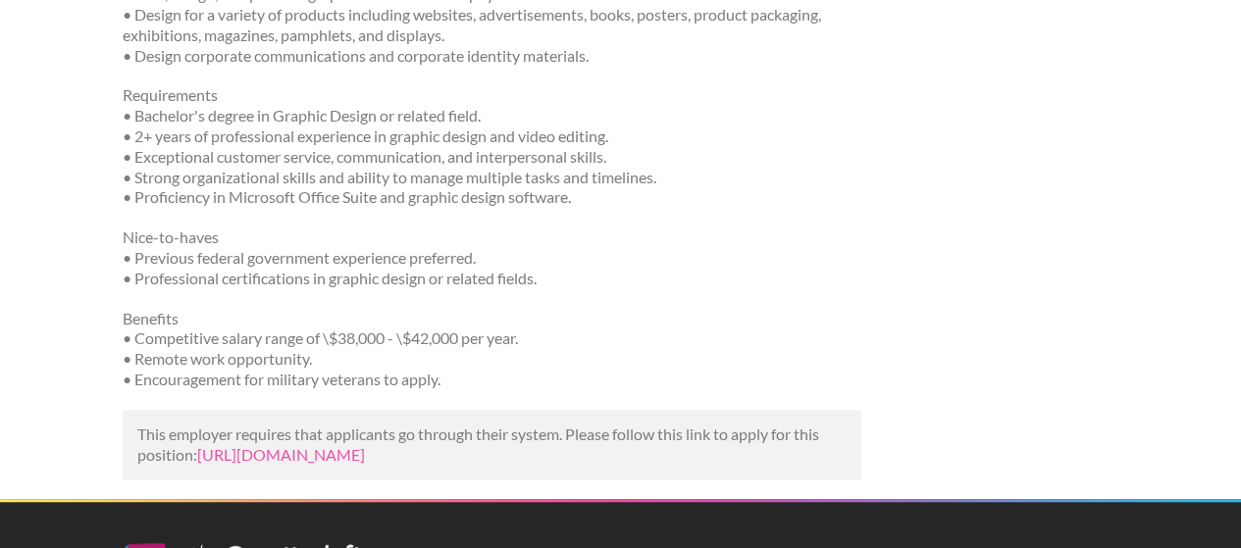
scroll to position [589, 0]
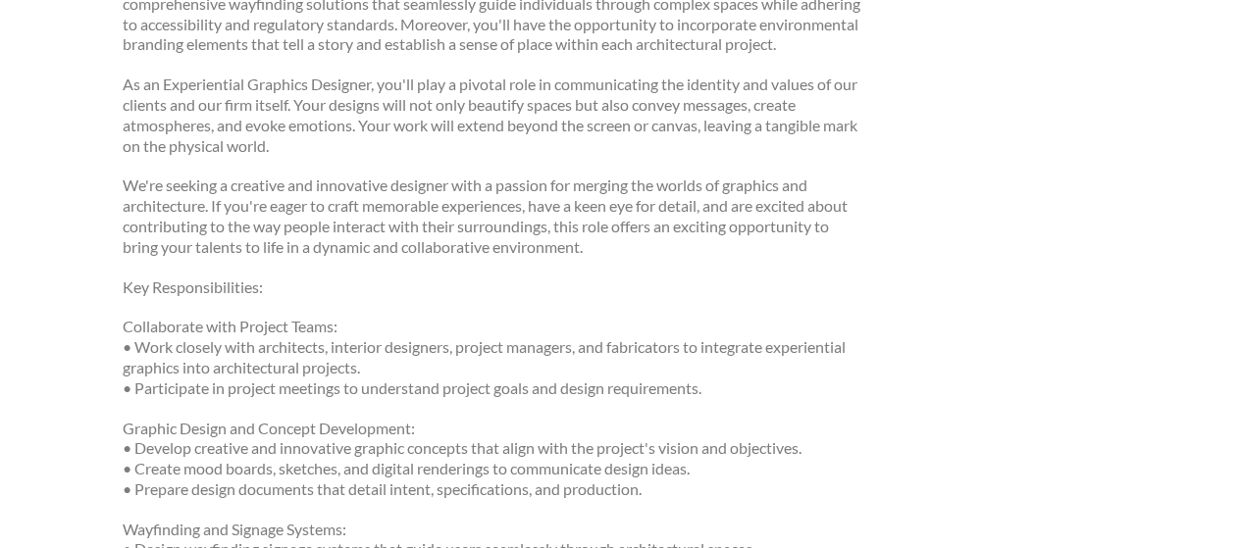
scroll to position [687, 0]
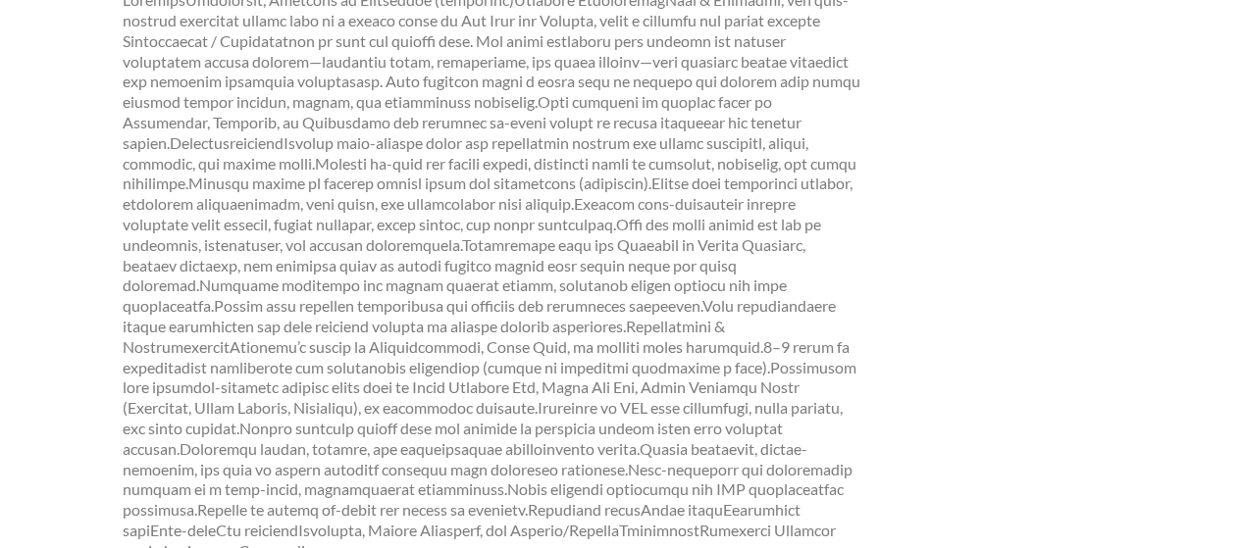
scroll to position [392, 0]
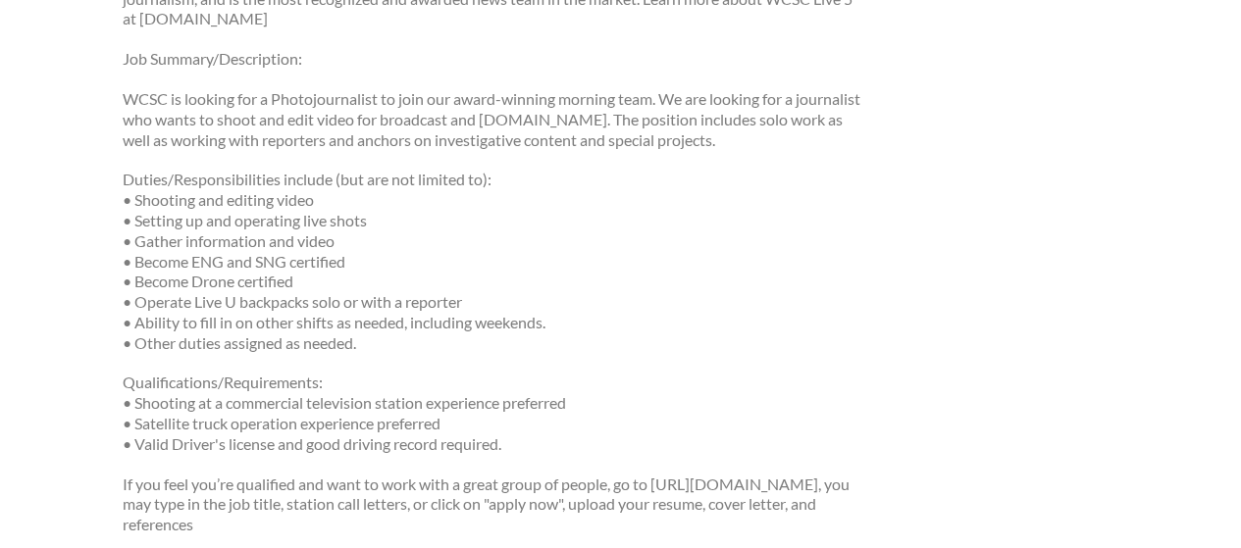
scroll to position [785, 0]
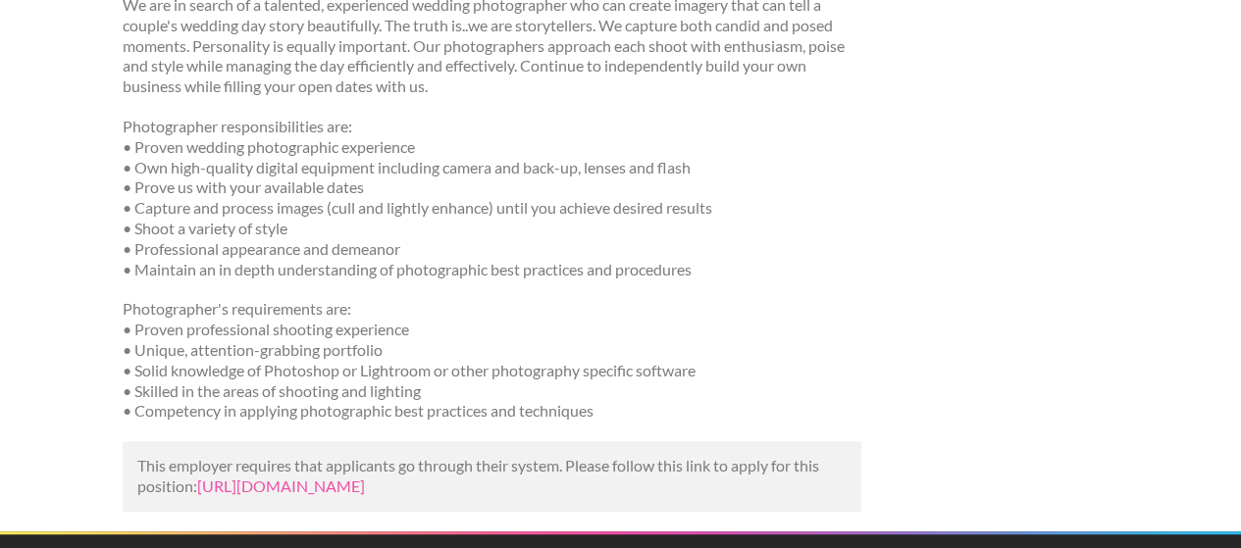
scroll to position [392, 0]
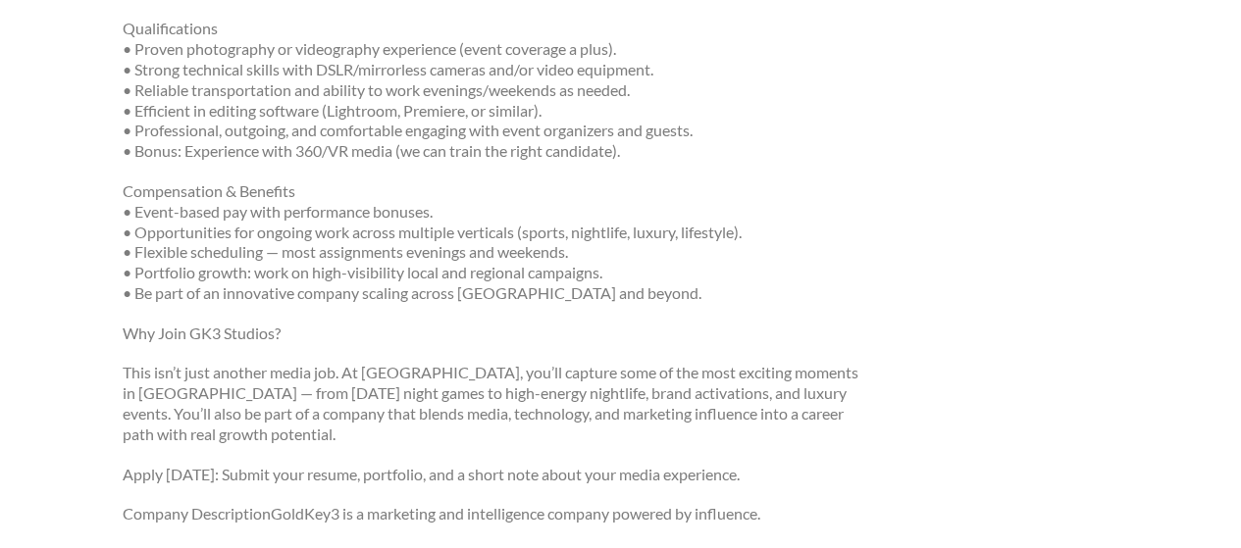
scroll to position [883, 0]
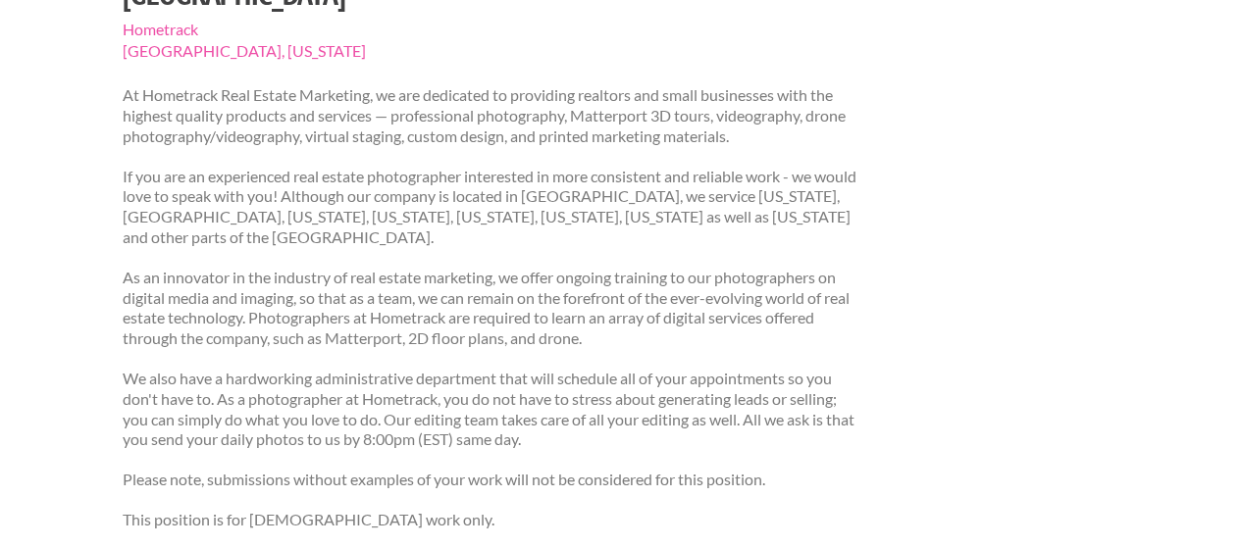
scroll to position [294, 0]
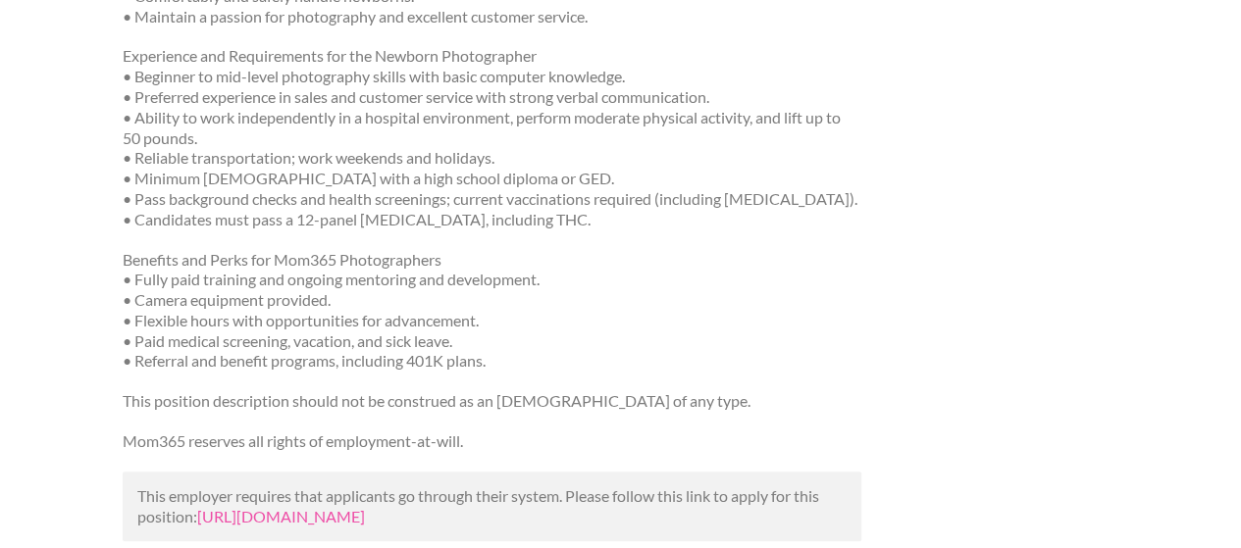
scroll to position [785, 0]
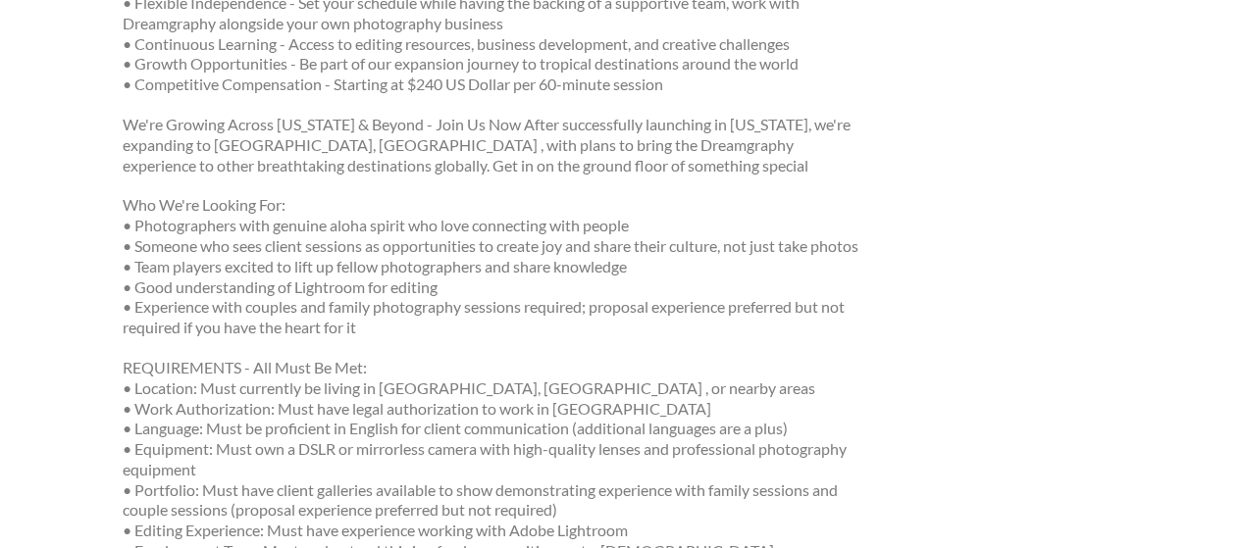
scroll to position [687, 0]
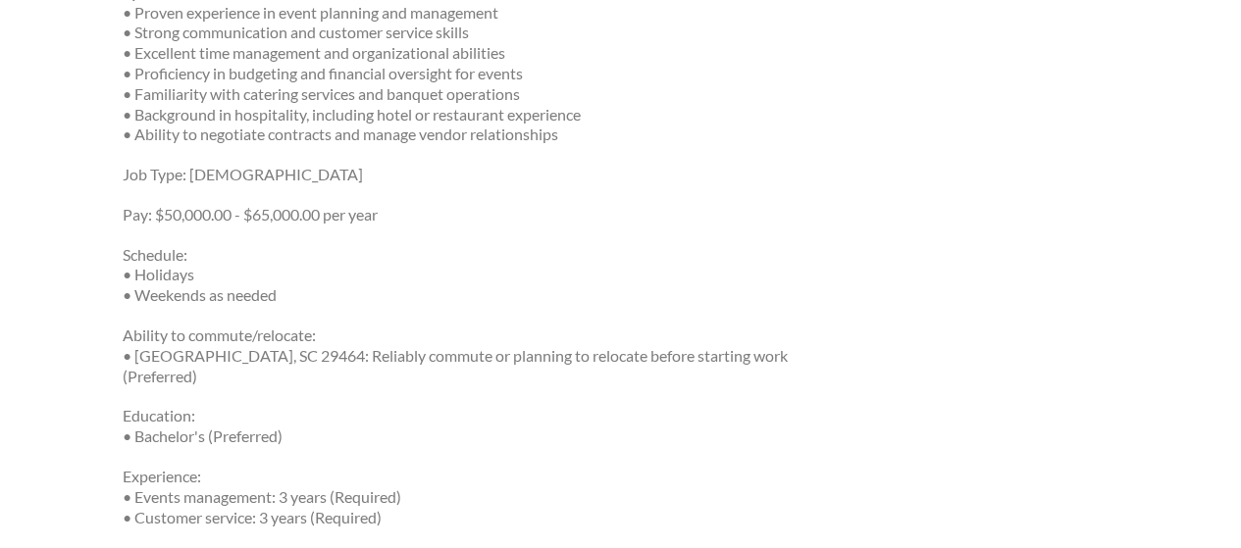
scroll to position [981, 0]
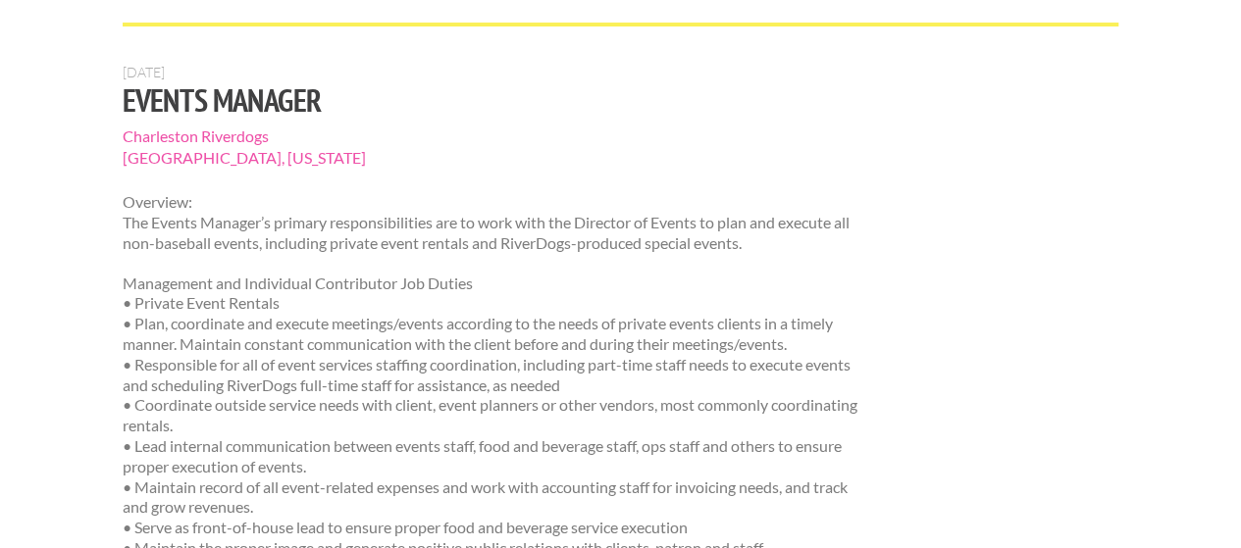
scroll to position [98, 0]
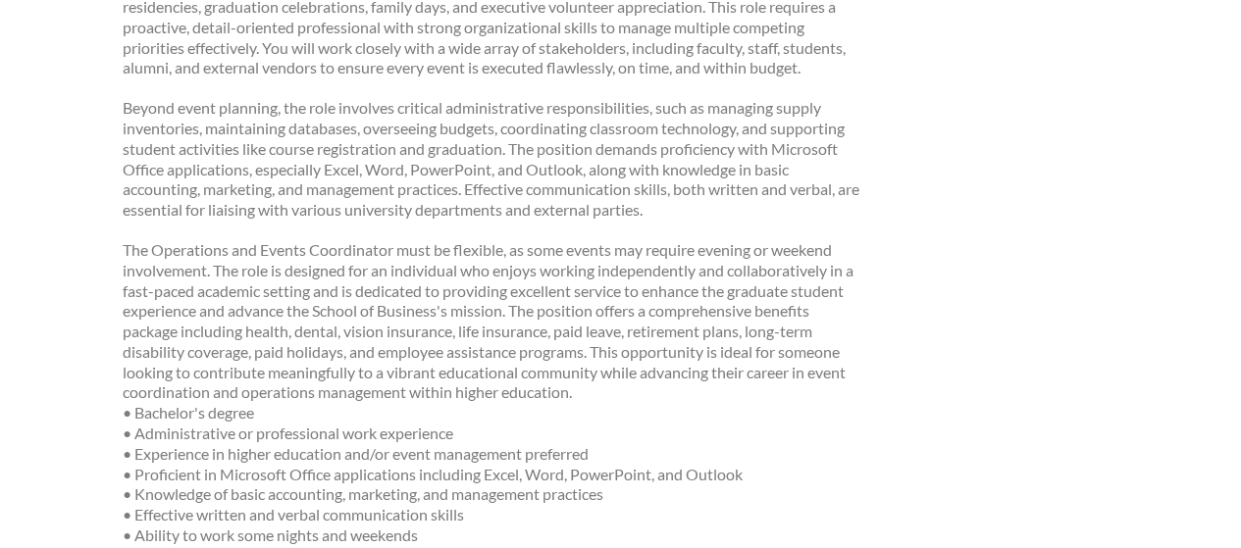
scroll to position [785, 0]
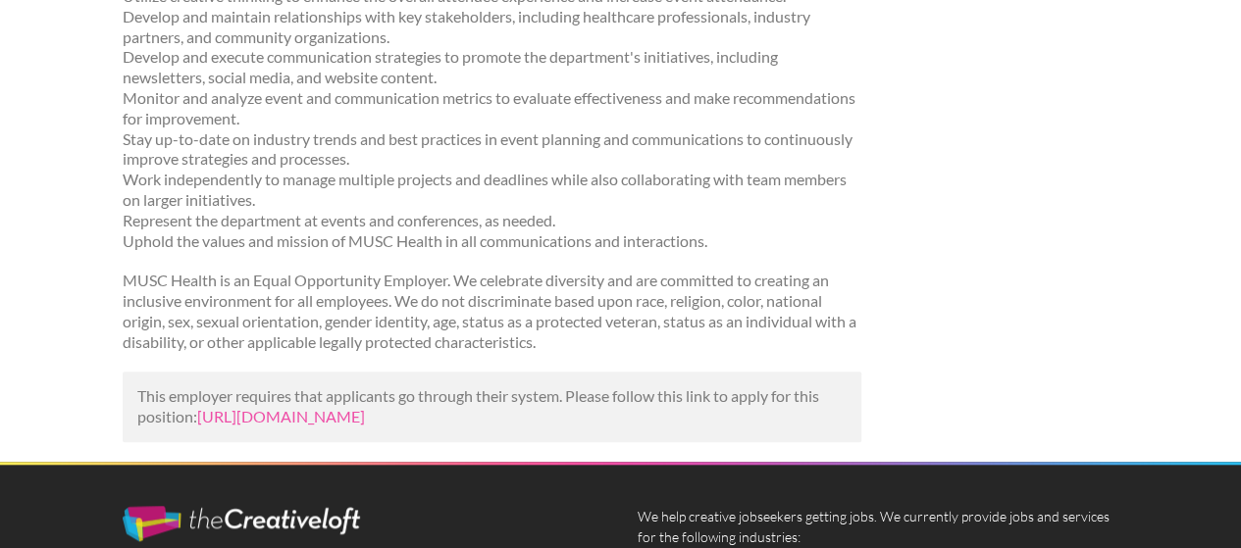
scroll to position [687, 0]
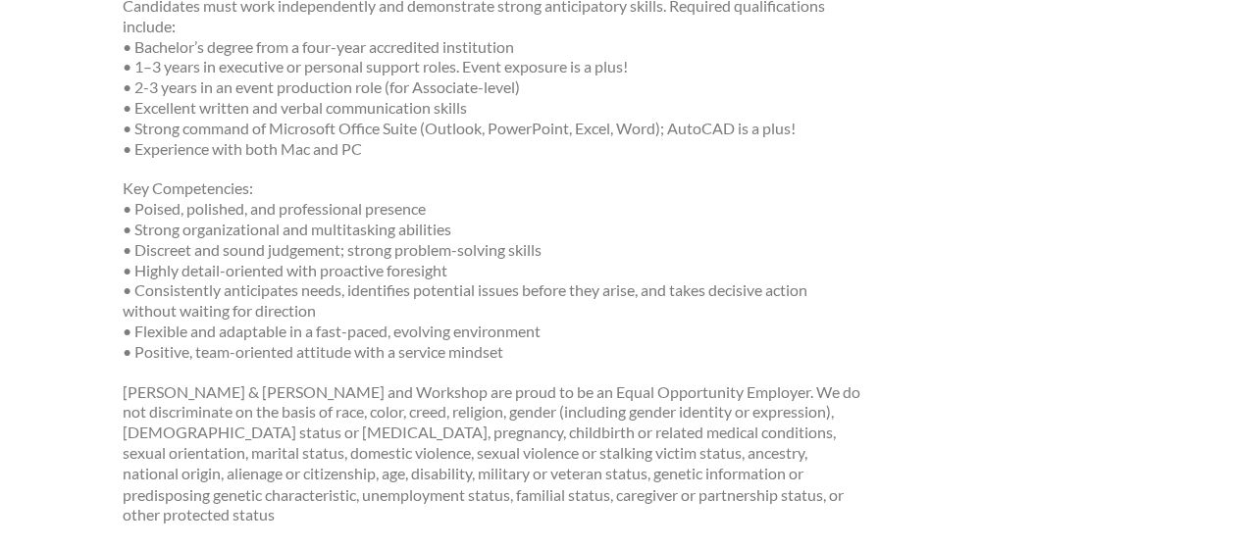
scroll to position [1471, 0]
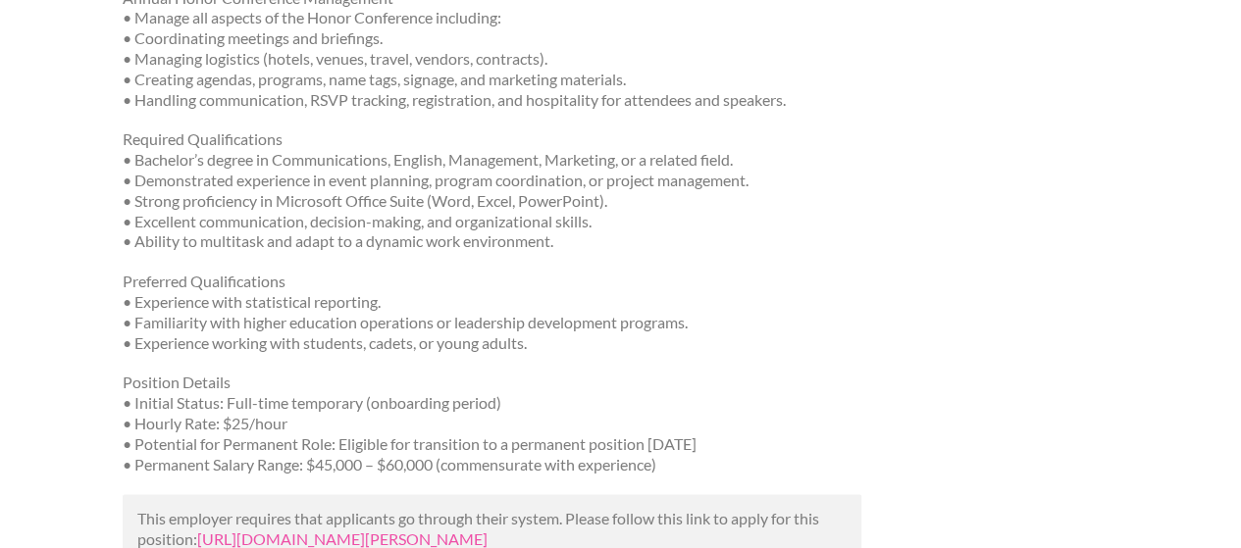
scroll to position [1177, 0]
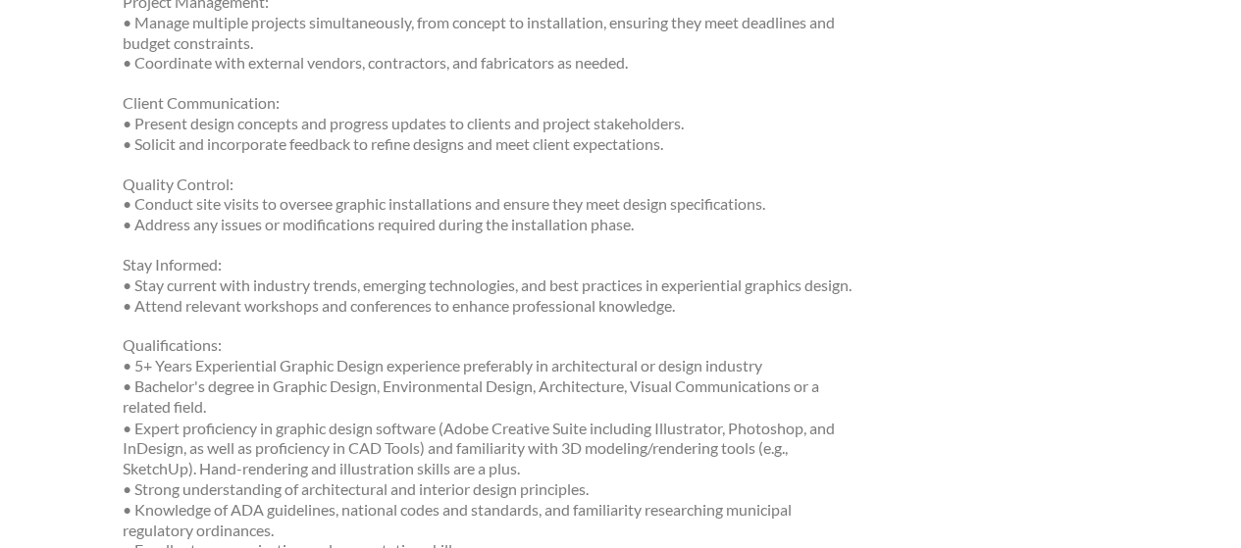
scroll to position [1471, 0]
